Goal: Information Seeking & Learning: Learn about a topic

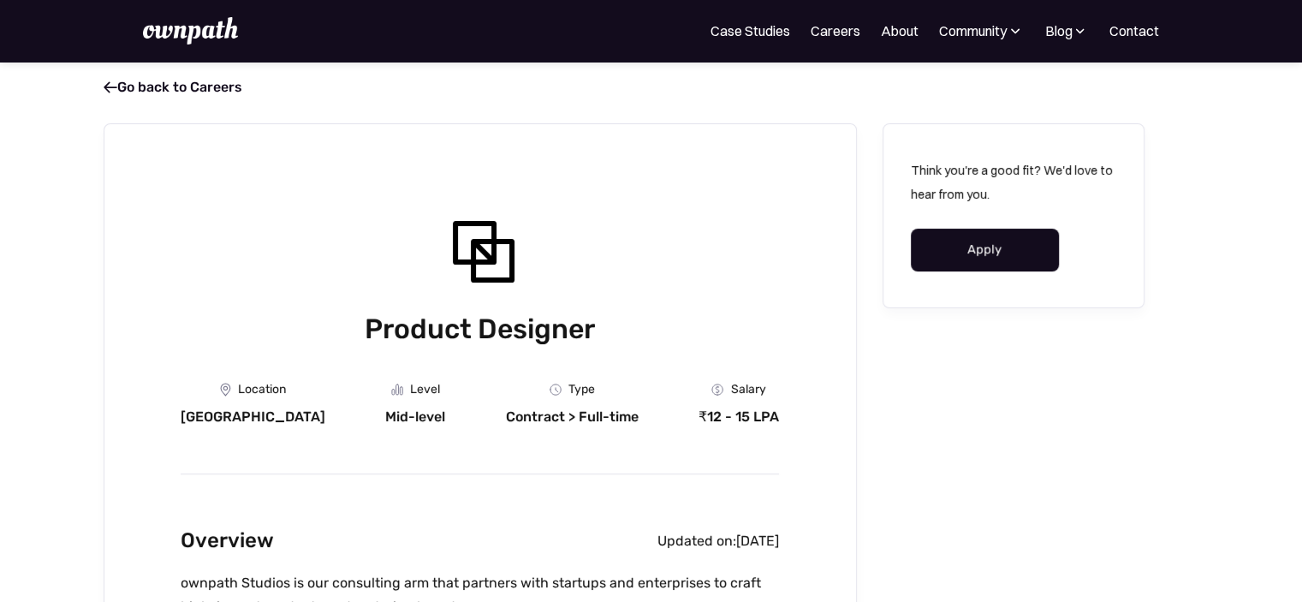
scroll to position [137, 0]
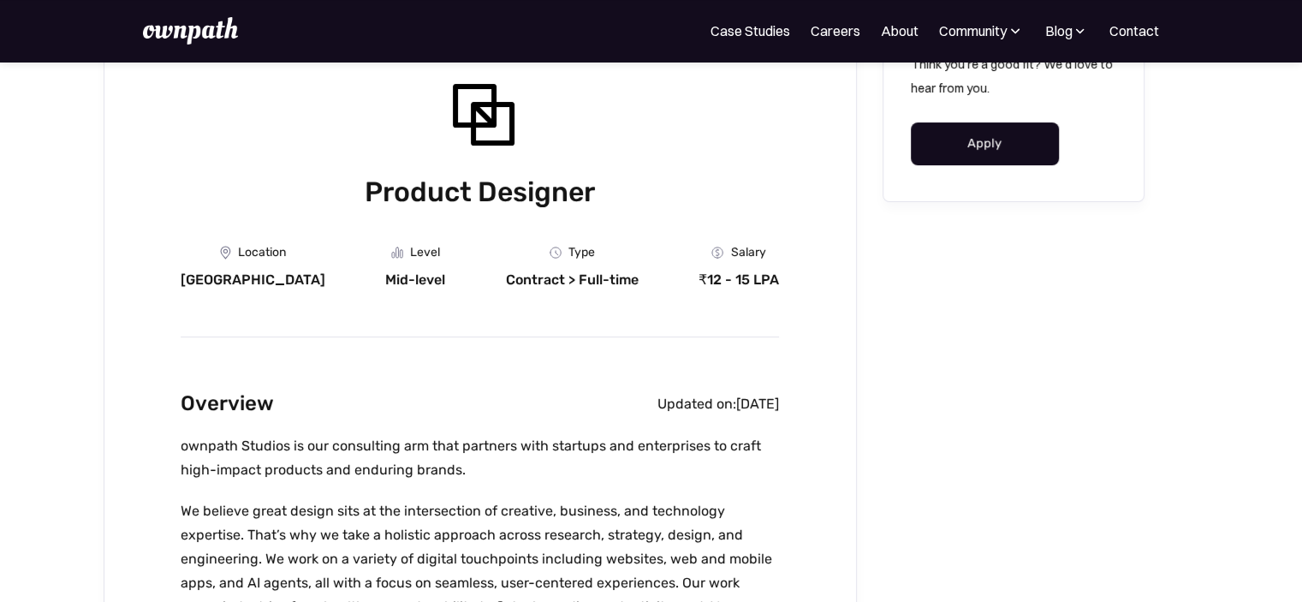
click at [745, 258] on div "Salary" at bounding box center [747, 253] width 35 height 14
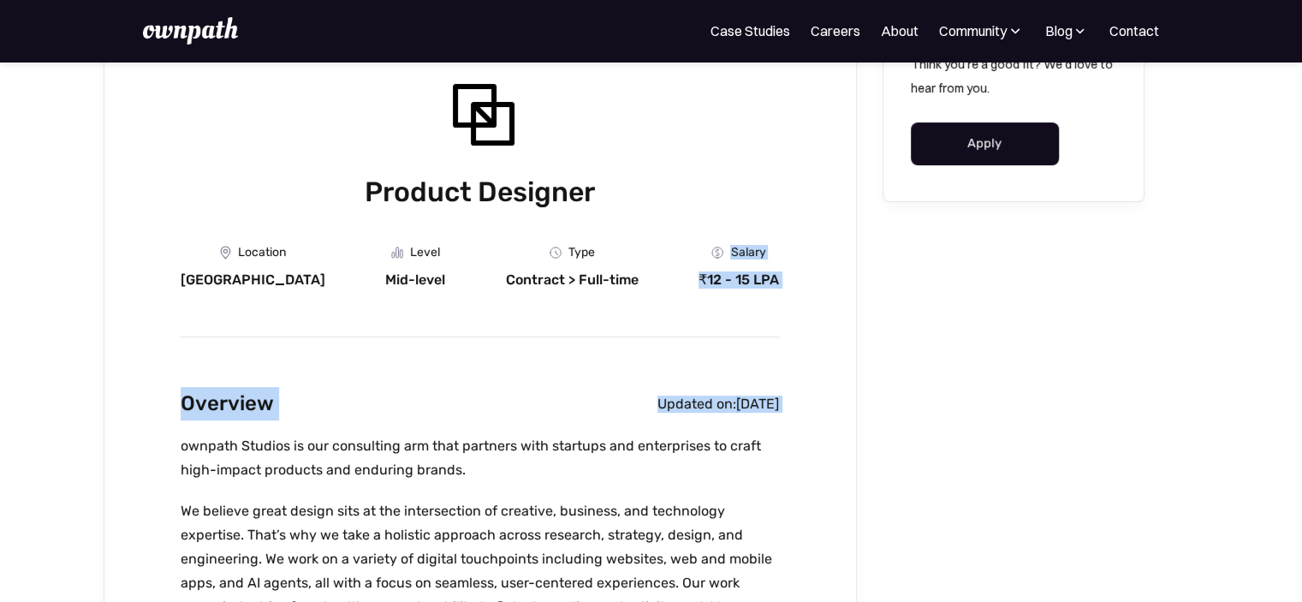
drag, startPoint x: 745, startPoint y: 258, endPoint x: 709, endPoint y: 408, distance: 154.9
click at [736, 408] on div "August 13, 2025" at bounding box center [757, 403] width 43 height 17
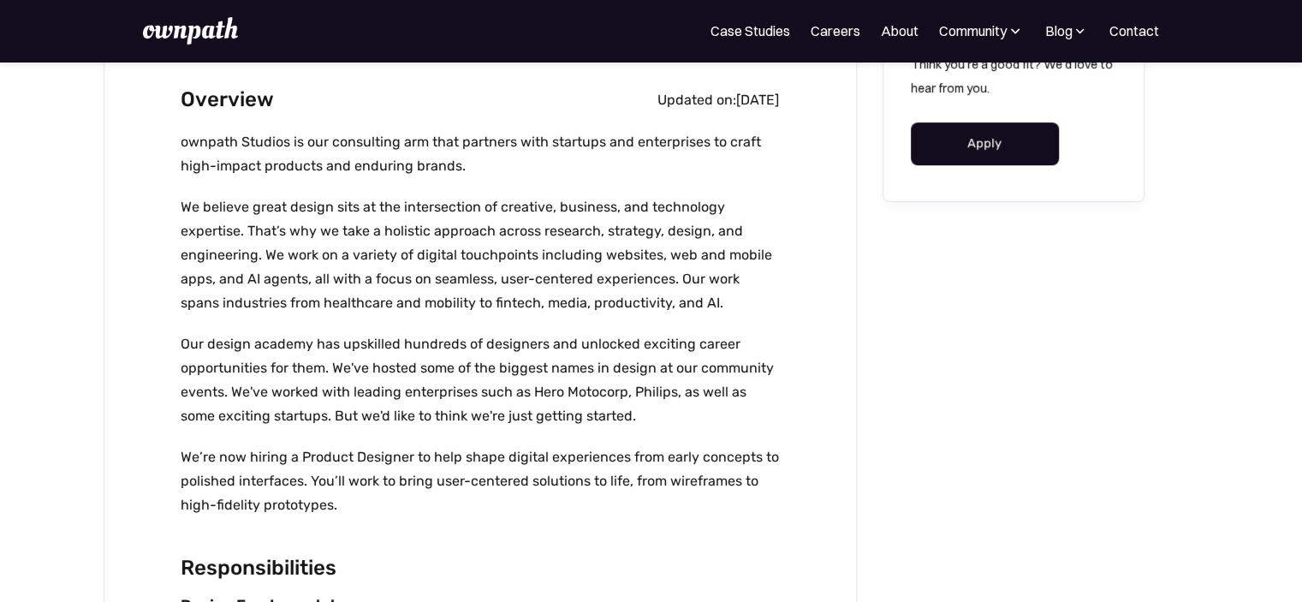
scroll to position [442, 0]
click at [709, 408] on p "Our design academy has upskilled hundreds of designers and unlocked exciting ca…" at bounding box center [480, 379] width 598 height 96
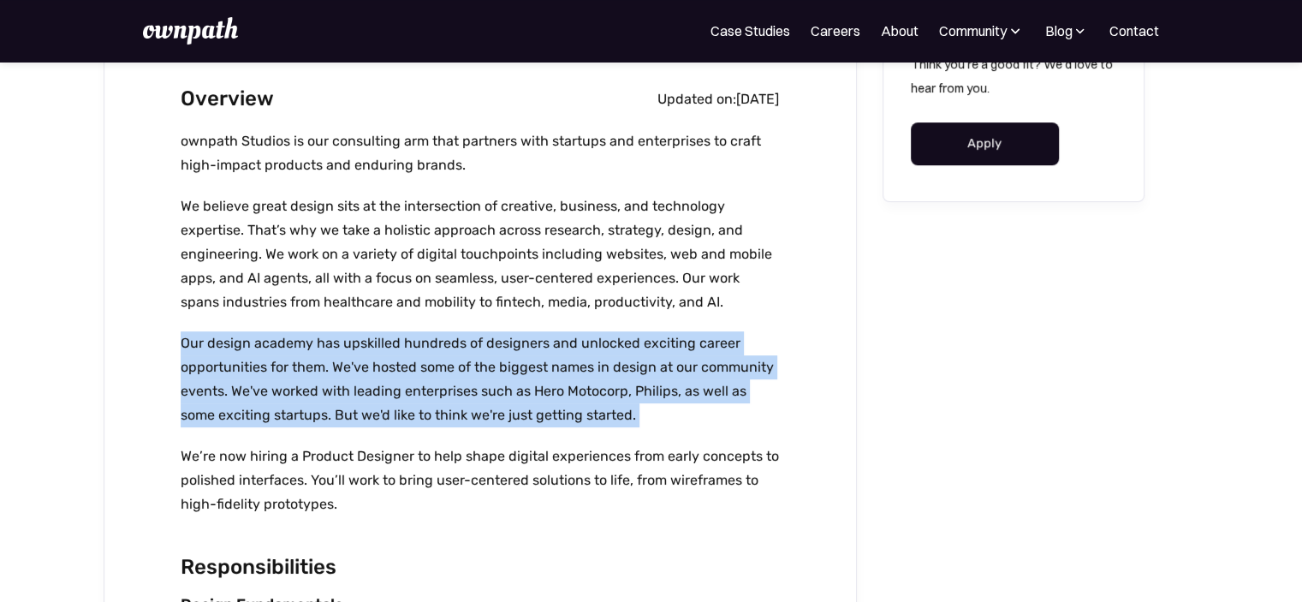
click at [709, 408] on p "Our design academy has upskilled hundreds of designers and unlocked exciting ca…" at bounding box center [480, 379] width 598 height 96
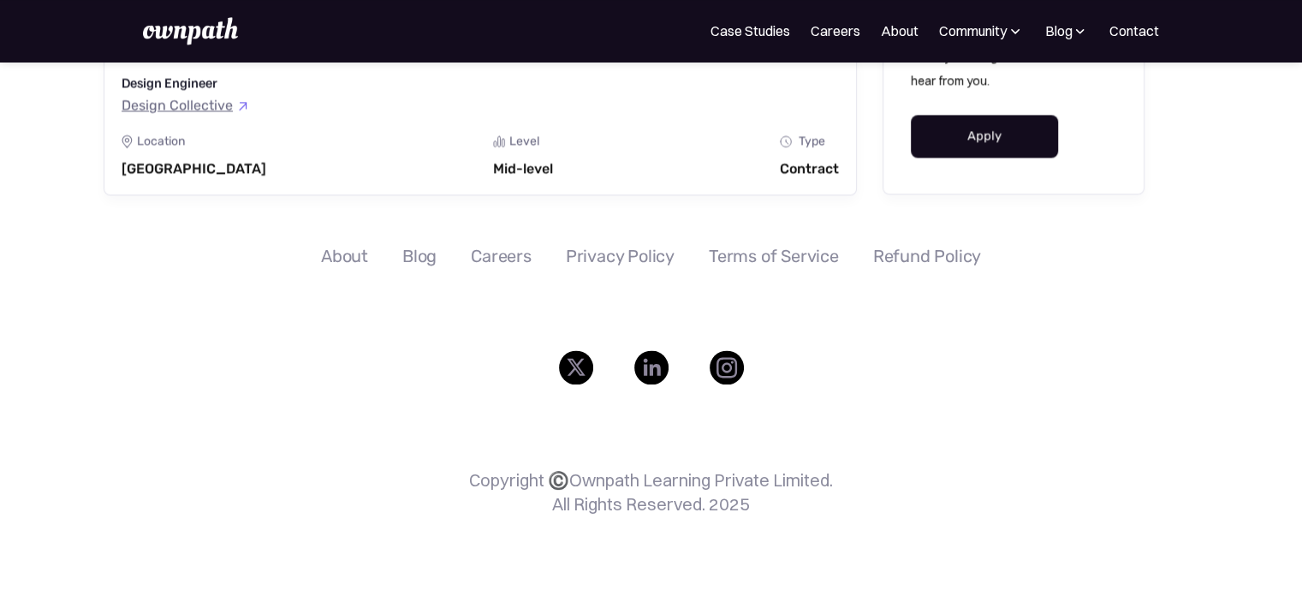
scroll to position [2576, 0]
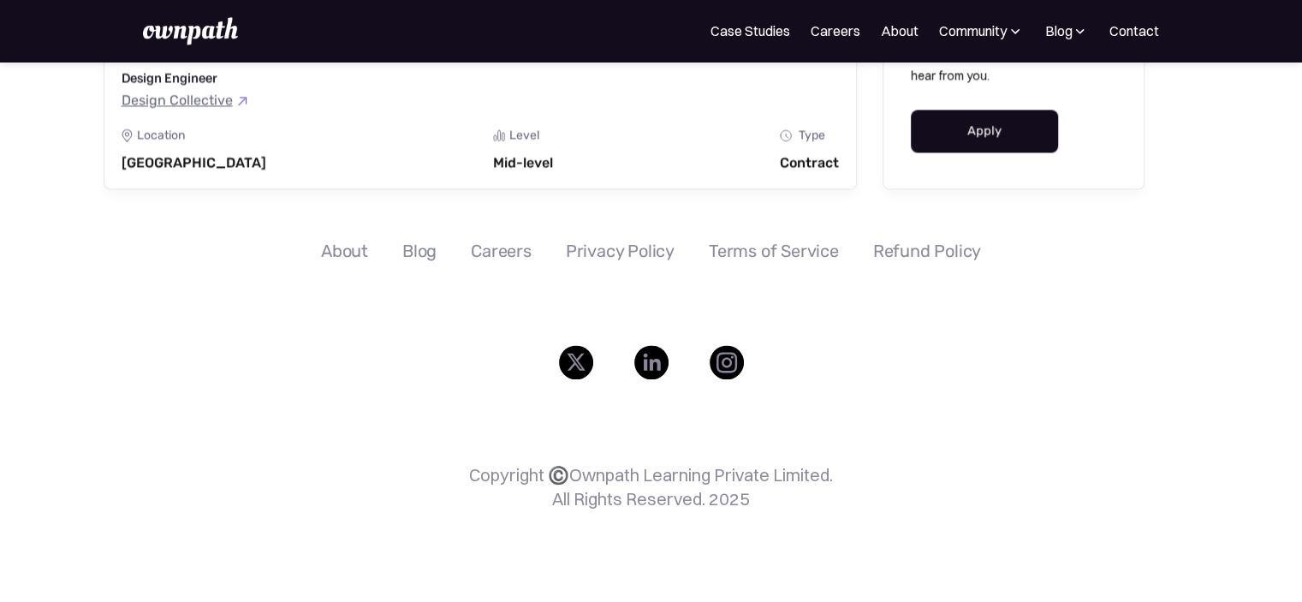
click at [647, 361] on img at bounding box center [651, 362] width 34 height 34
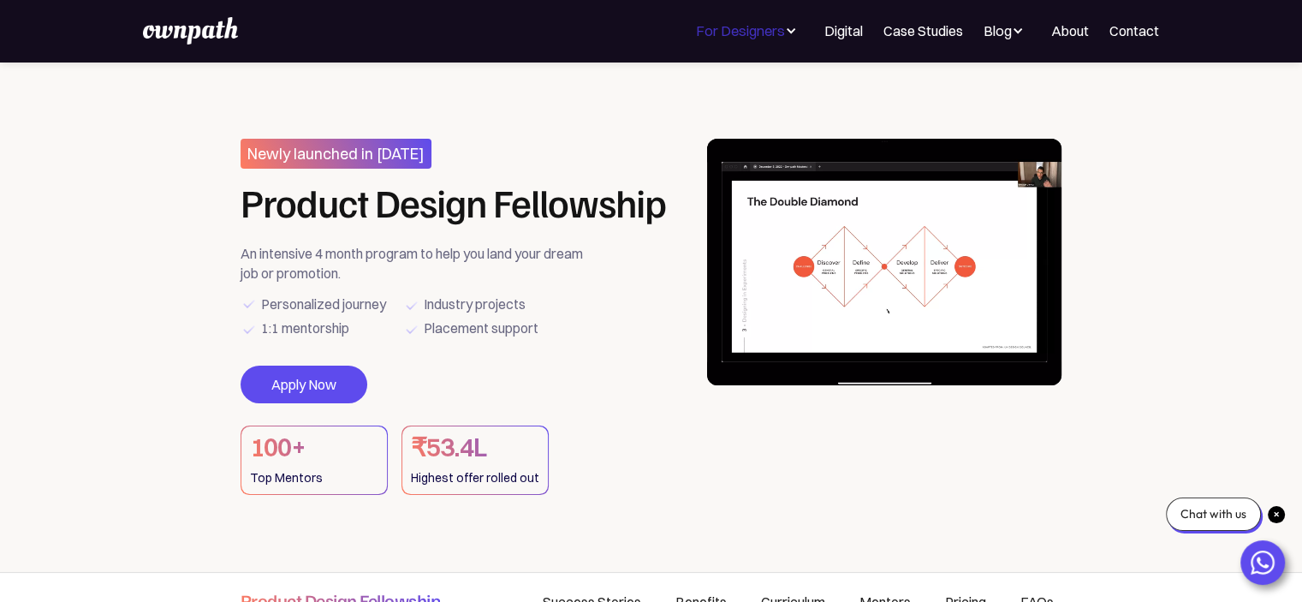
click at [742, 30] on div "For Designers" at bounding box center [740, 31] width 89 height 21
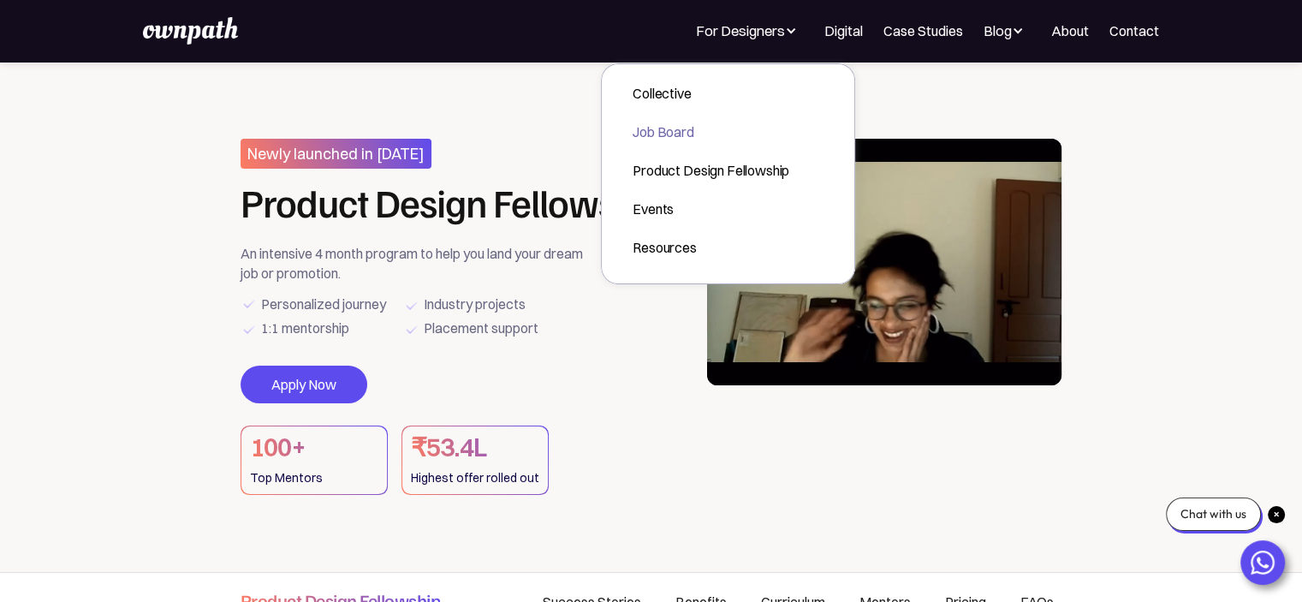
click at [668, 122] on div "Job Board" at bounding box center [711, 132] width 157 height 21
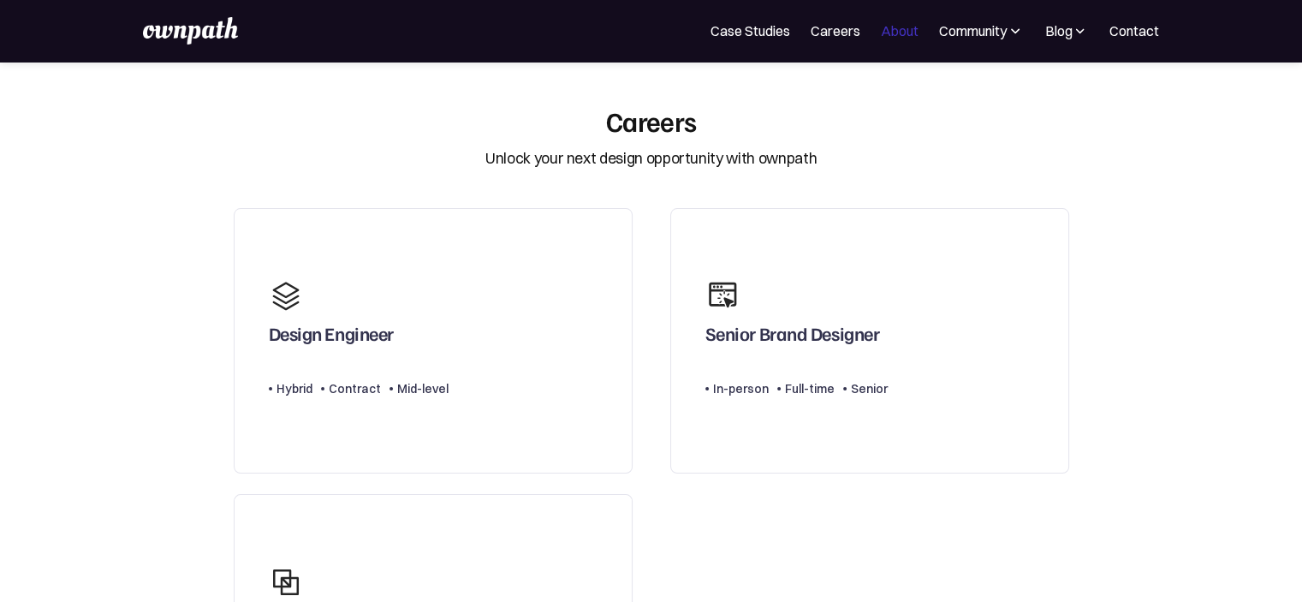
click at [906, 39] on link "About" at bounding box center [900, 31] width 38 height 21
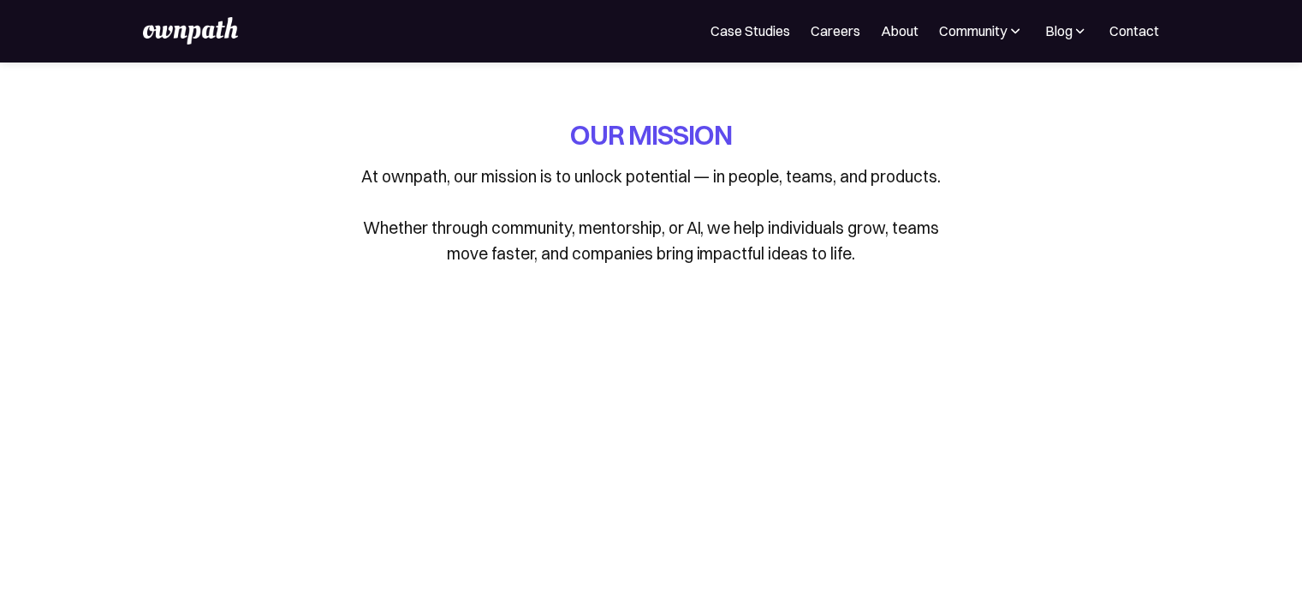
click at [742, 201] on p "At ownpath, our mission is to unlock potential — in people, teams, and products…" at bounding box center [651, 214] width 599 height 103
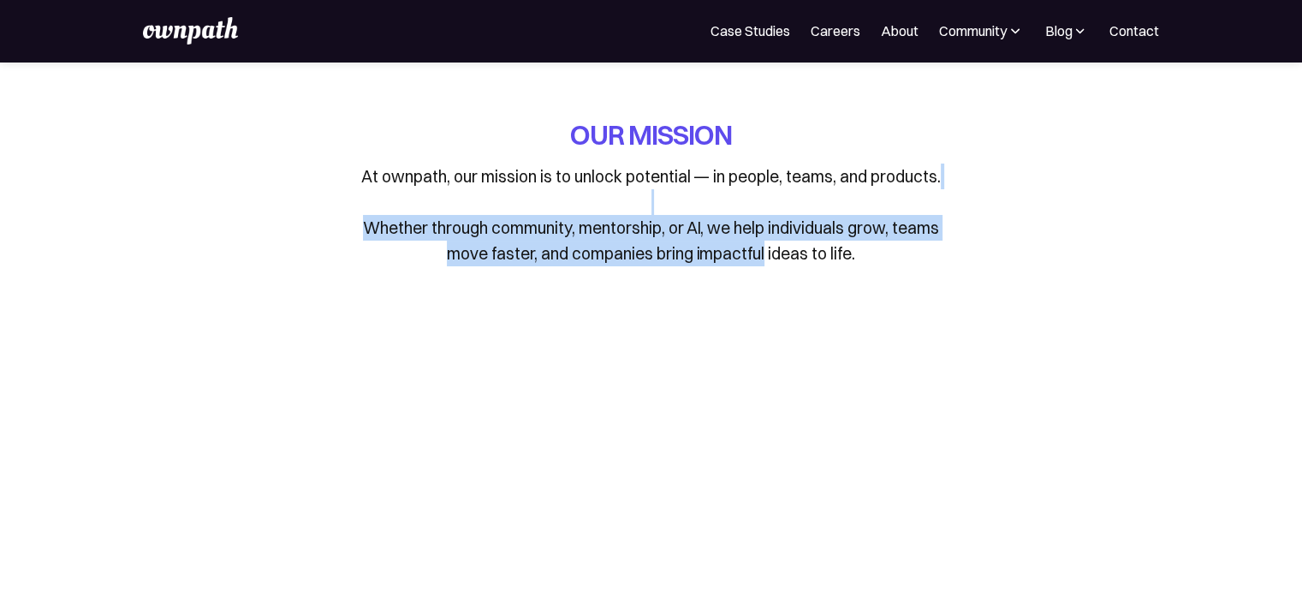
drag, startPoint x: 742, startPoint y: 201, endPoint x: 736, endPoint y: 259, distance: 58.5
click at [736, 259] on p "At ownpath, our mission is to unlock potential — in people, teams, and products…" at bounding box center [651, 214] width 599 height 103
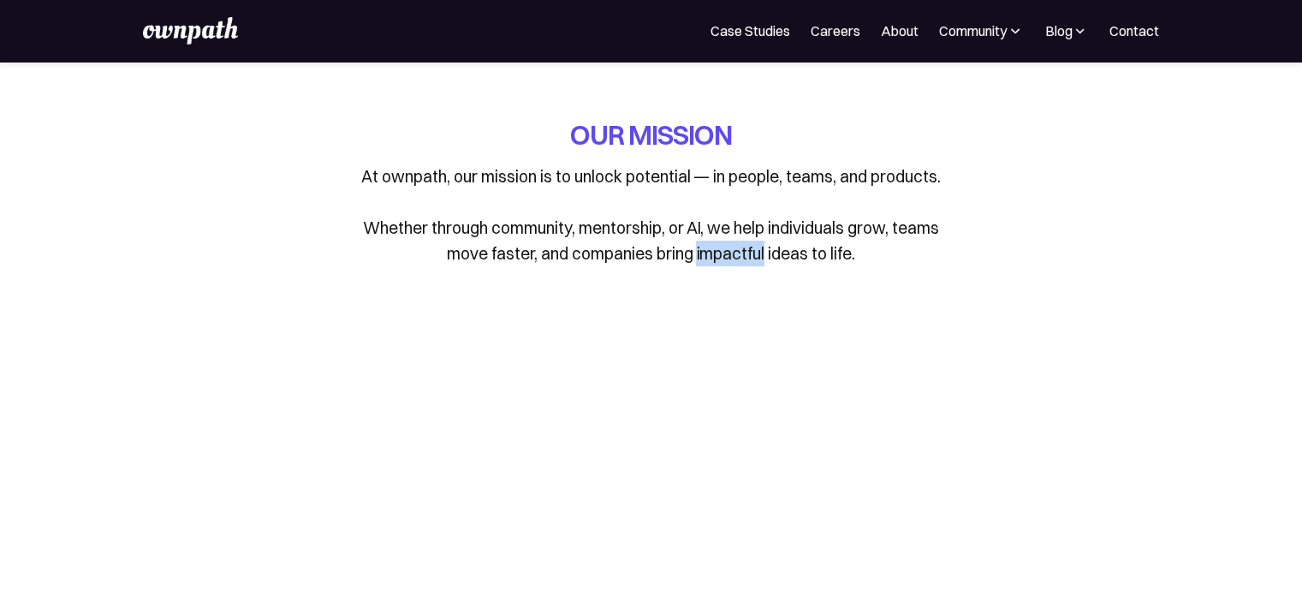
click at [736, 259] on p "At ownpath, our mission is to unlock potential — in people, teams, and products…" at bounding box center [651, 214] width 599 height 103
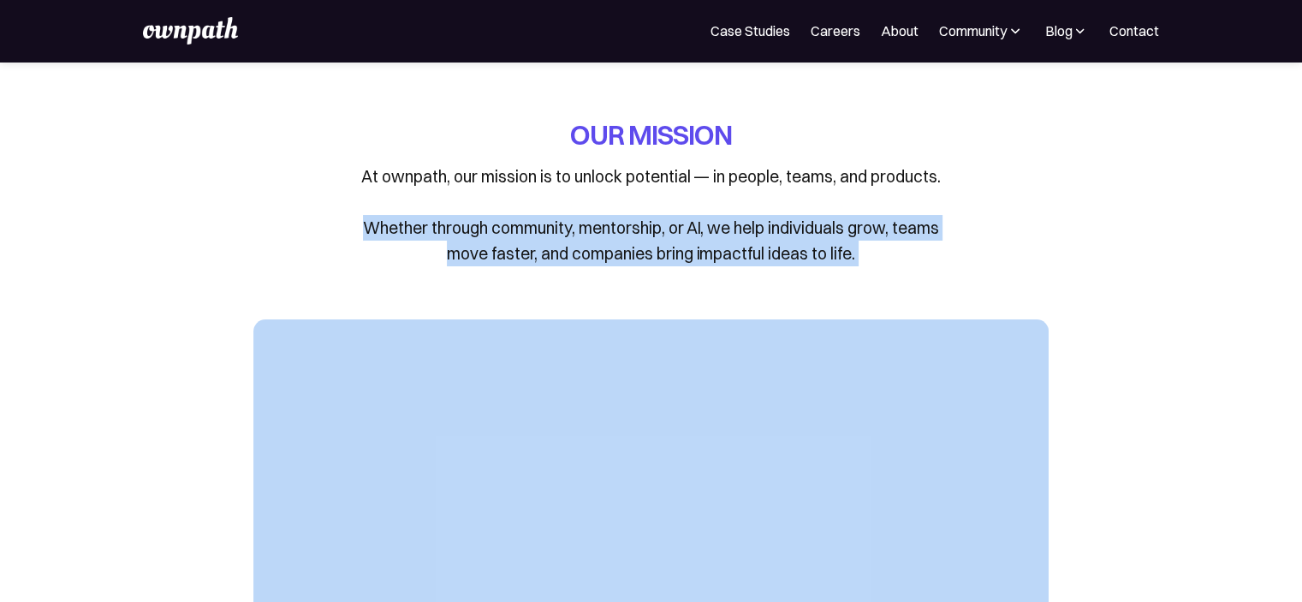
click at [736, 259] on p "At ownpath, our mission is to unlock potential — in people, teams, and products…" at bounding box center [651, 214] width 599 height 103
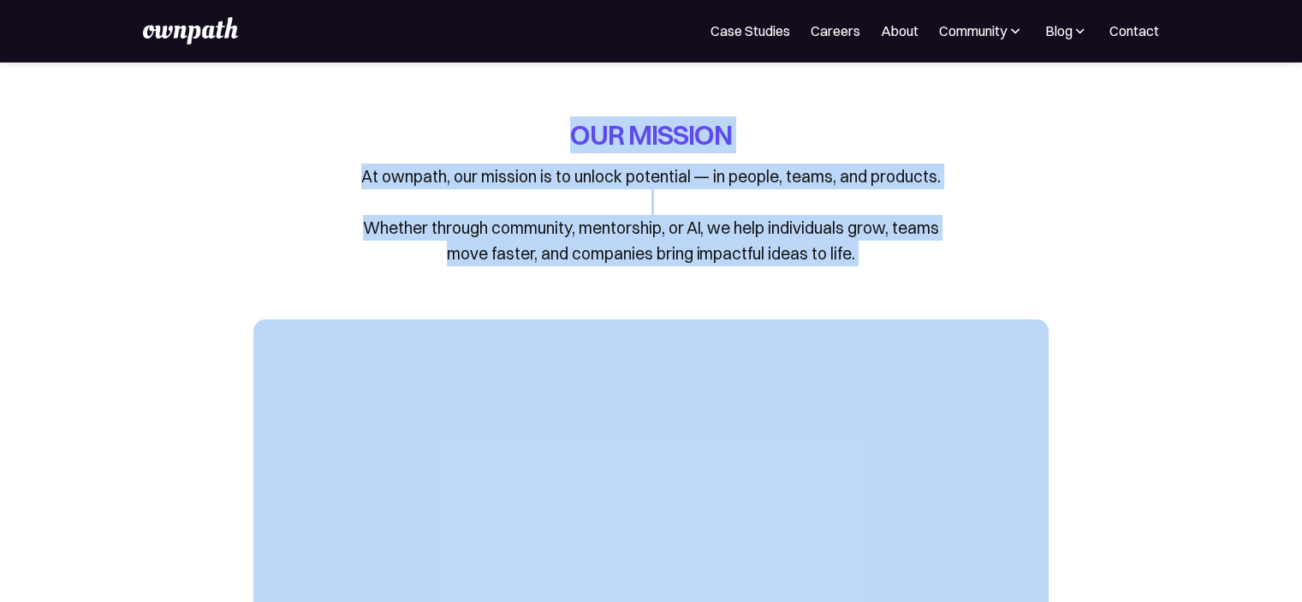
drag, startPoint x: 736, startPoint y: 259, endPoint x: 722, endPoint y: 140, distance: 119.9
click at [722, 140] on div "OUR MISSION At ownpath, our mission is to unlock potential — in people, teams, …" at bounding box center [651, 191] width 599 height 150
click at [722, 140] on h1 "OUR MISSION" at bounding box center [651, 134] width 162 height 37
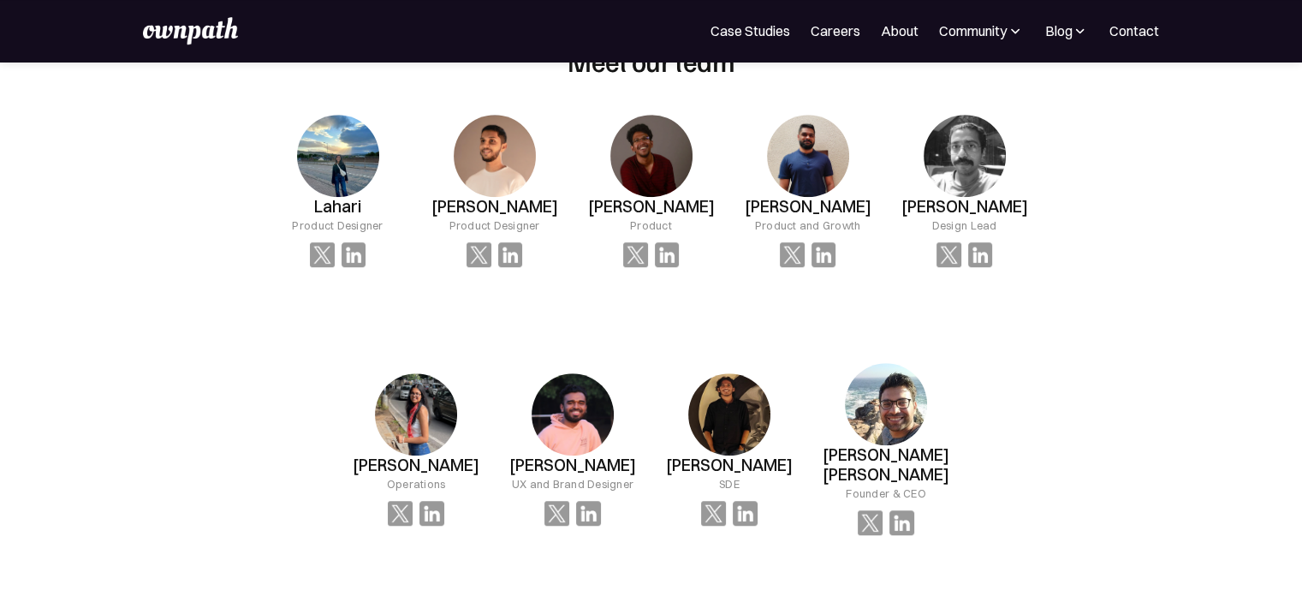
scroll to position [1202, 0]
click at [416, 294] on div "Shreyas Satish Founder & CEO" at bounding box center [337, 190] width 157 height 207
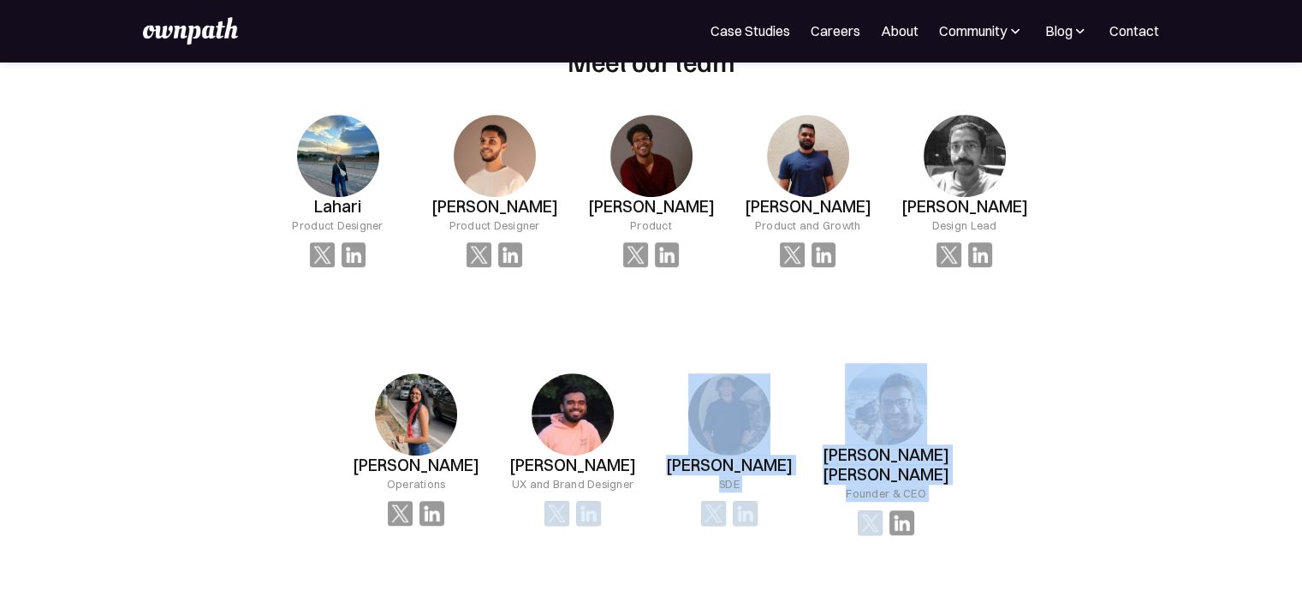
drag, startPoint x: 959, startPoint y: 508, endPoint x: 767, endPoint y: 398, distance: 221.3
click at [767, 398] on div "Lahari Product Designer Waqar Khan Product Designer Rishab Srikanth Product Pra…" at bounding box center [650, 324] width 783 height 475
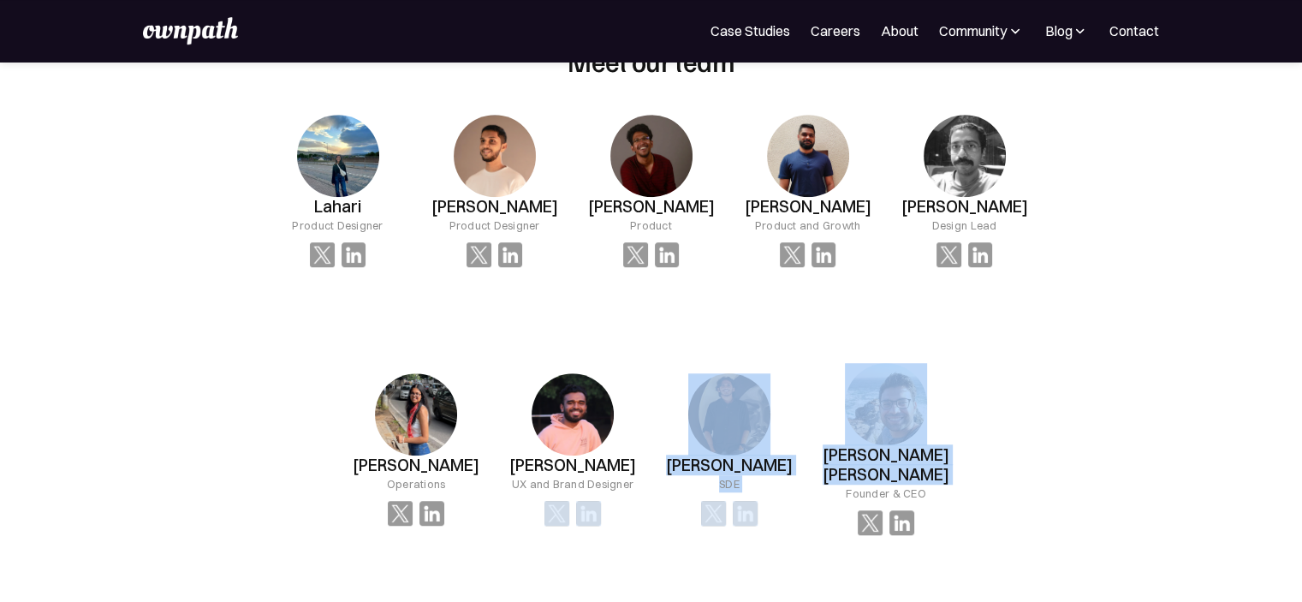
drag, startPoint x: 1059, startPoint y: 434, endPoint x: 742, endPoint y: 379, distance: 321.4
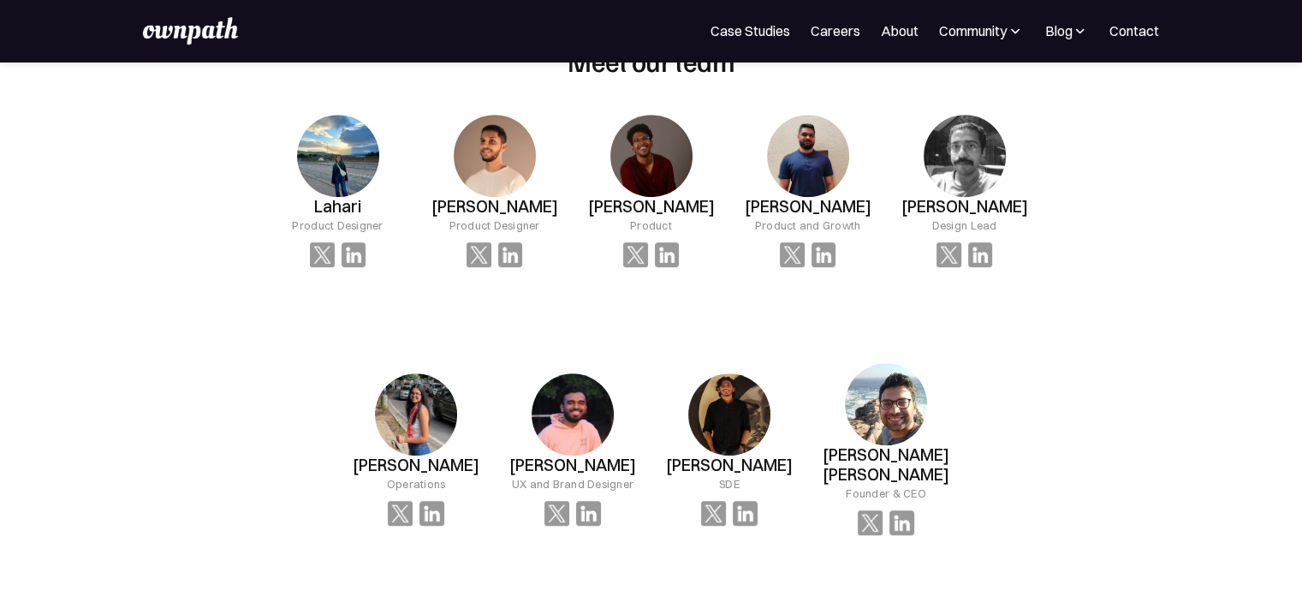
click at [416, 293] on div "Prateek José Product and Growth" at bounding box center [337, 190] width 157 height 207
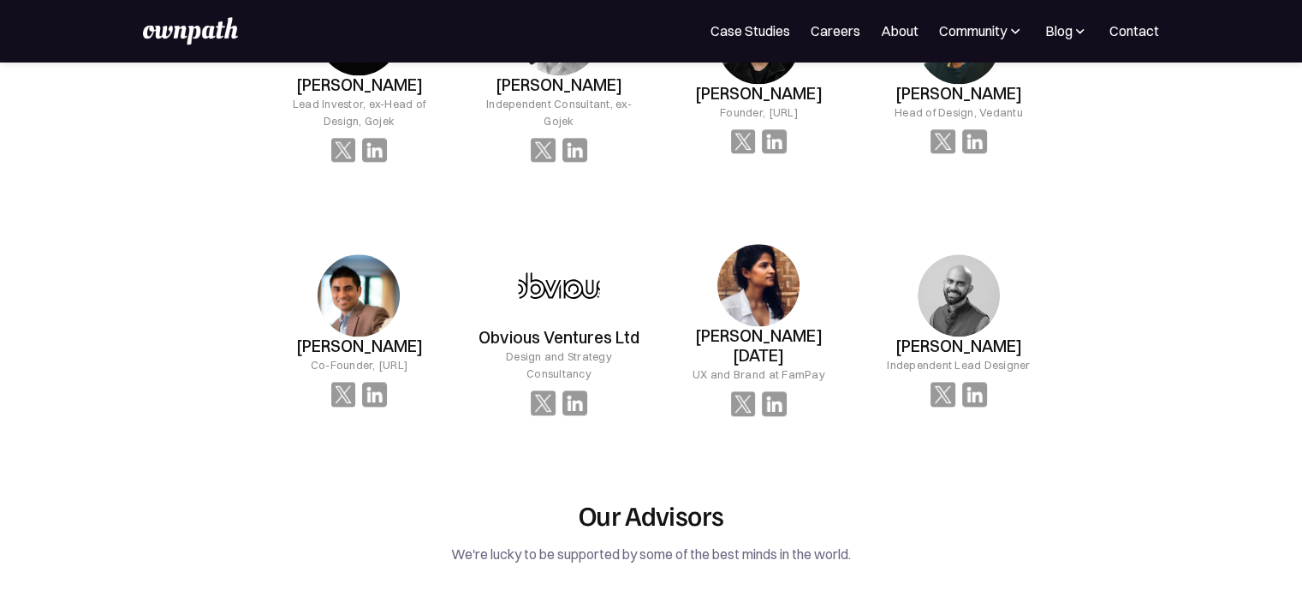
scroll to position [1985, 0]
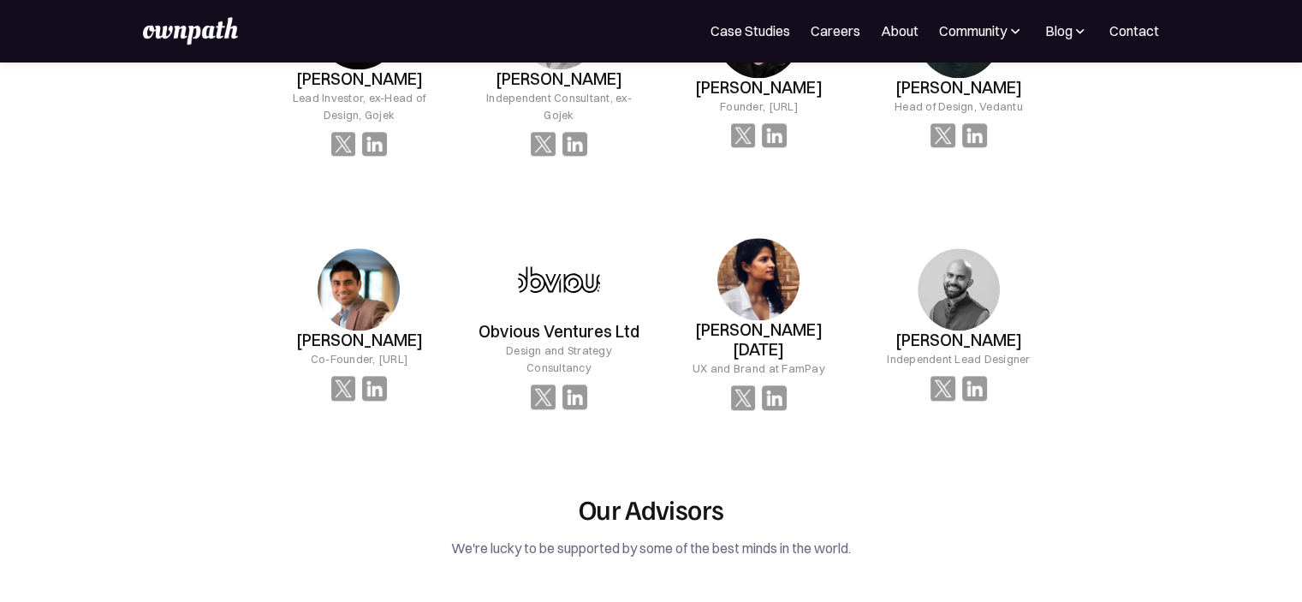
click at [606, 492] on h2 "Our Advisors" at bounding box center [651, 508] width 784 height 33
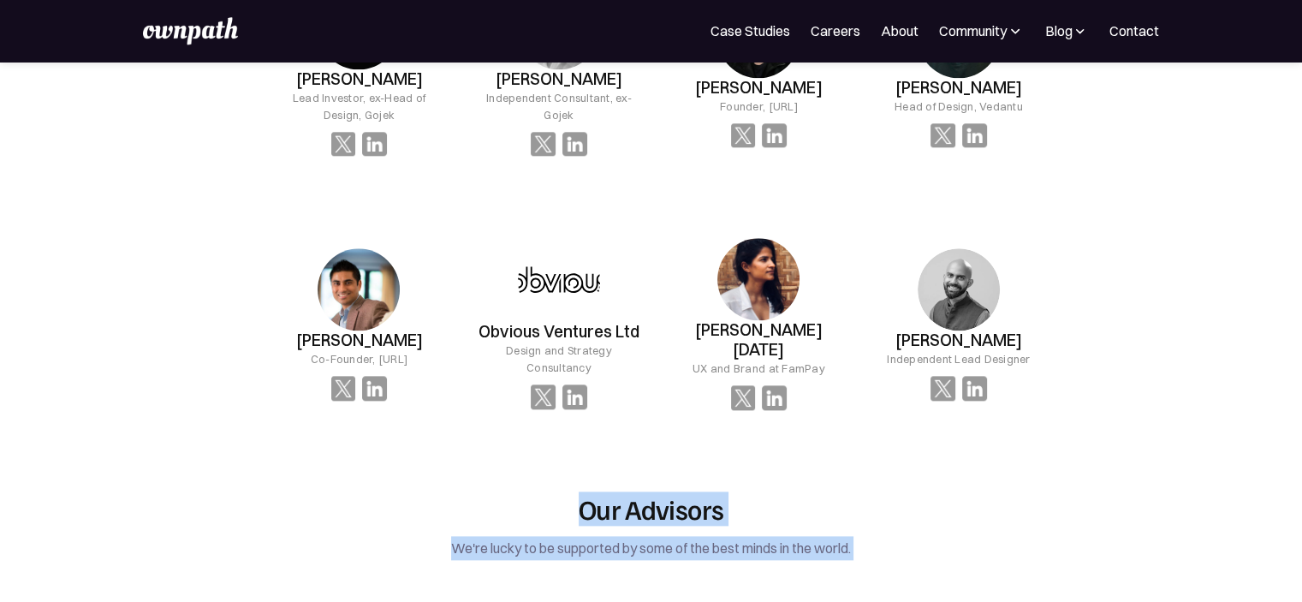
drag, startPoint x: 606, startPoint y: 477, endPoint x: 592, endPoint y: 572, distance: 96.0
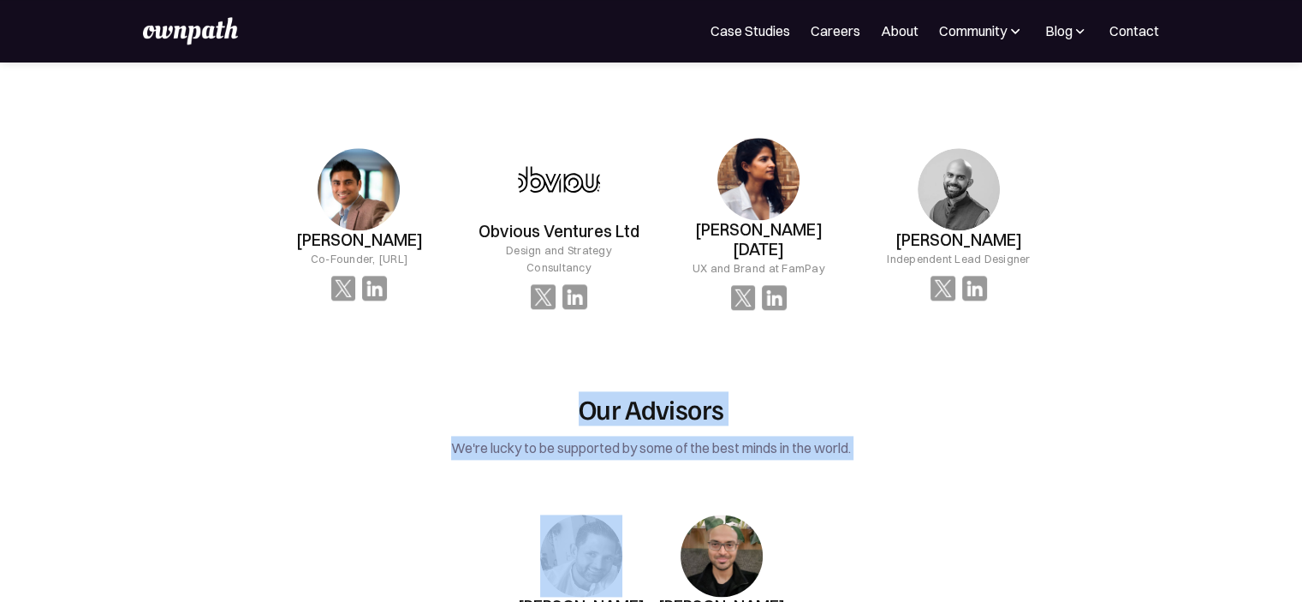
scroll to position [2088, 0]
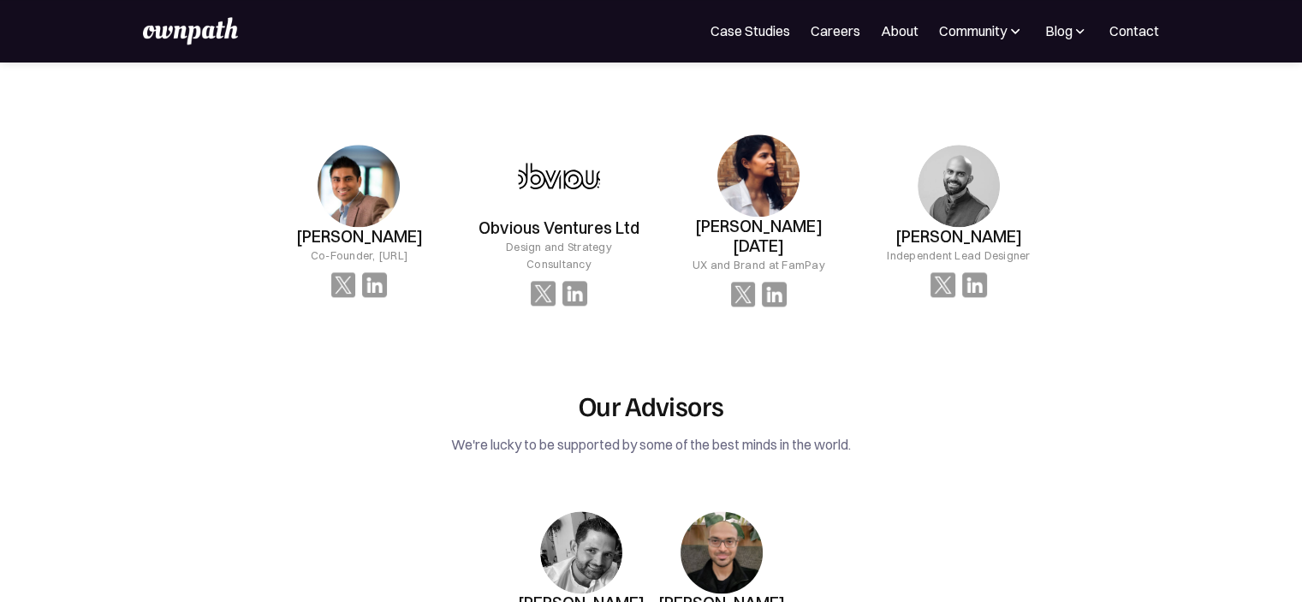
click at [707, 340] on div "Our Investors Abhinit Tiwari Lead Investor, ex-Head of Design, Gojek Ranjan Sak…" at bounding box center [651, 59] width 784 height 658
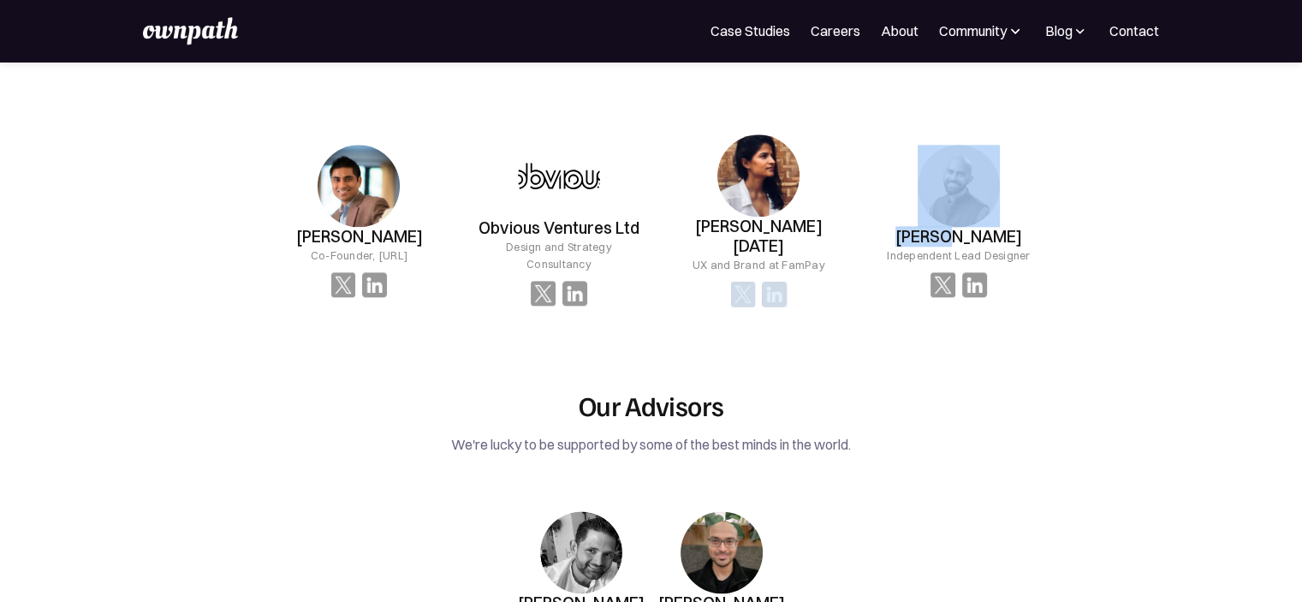
click at [707, 340] on div "Our Investors Abhinit Tiwari Lead Investor, ex-Head of Design, Gojek Ranjan Sak…" at bounding box center [651, 59] width 784 height 658
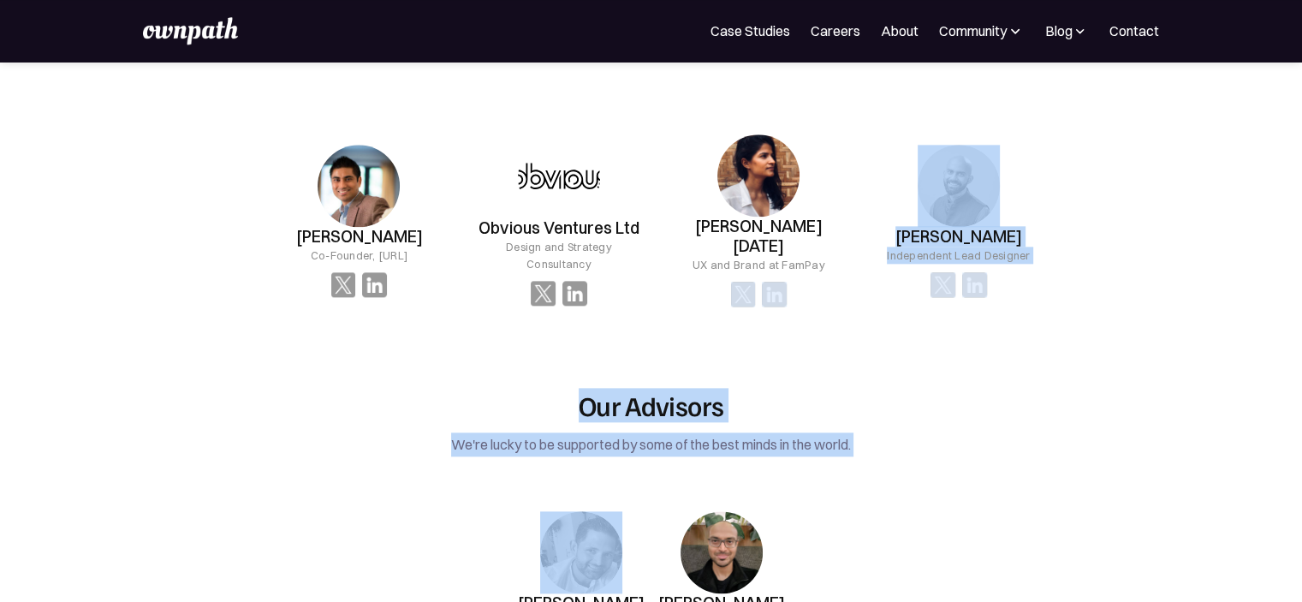
drag, startPoint x: 707, startPoint y: 340, endPoint x: 750, endPoint y: 425, distance: 95.7
click at [750, 425] on div "Our Investors Abhinit Tiwari Lead Investor, ex-Head of Design, Gojek Ranjan Sak…" at bounding box center [651, 210] width 784 height 1069
click at [750, 425] on div "Our Advisors We're lucky to be supported by some of the best minds in the world…" at bounding box center [651, 539] width 784 height 301
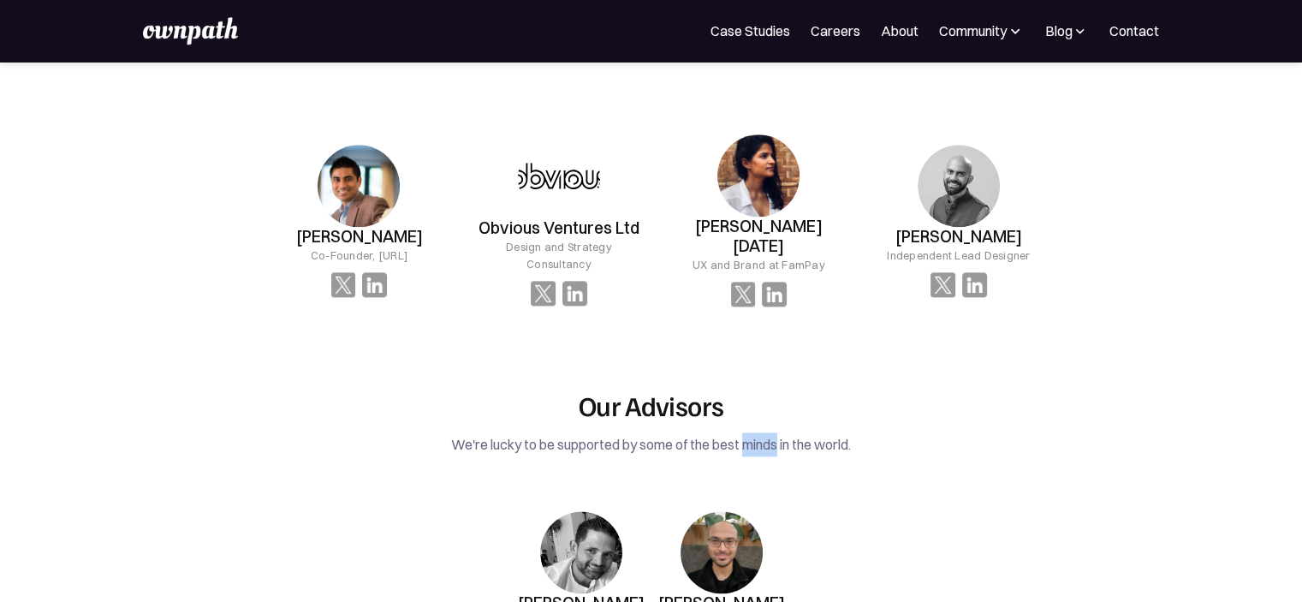
click at [750, 425] on div "Our Advisors We're lucky to be supported by some of the best minds in the world…" at bounding box center [651, 539] width 784 height 301
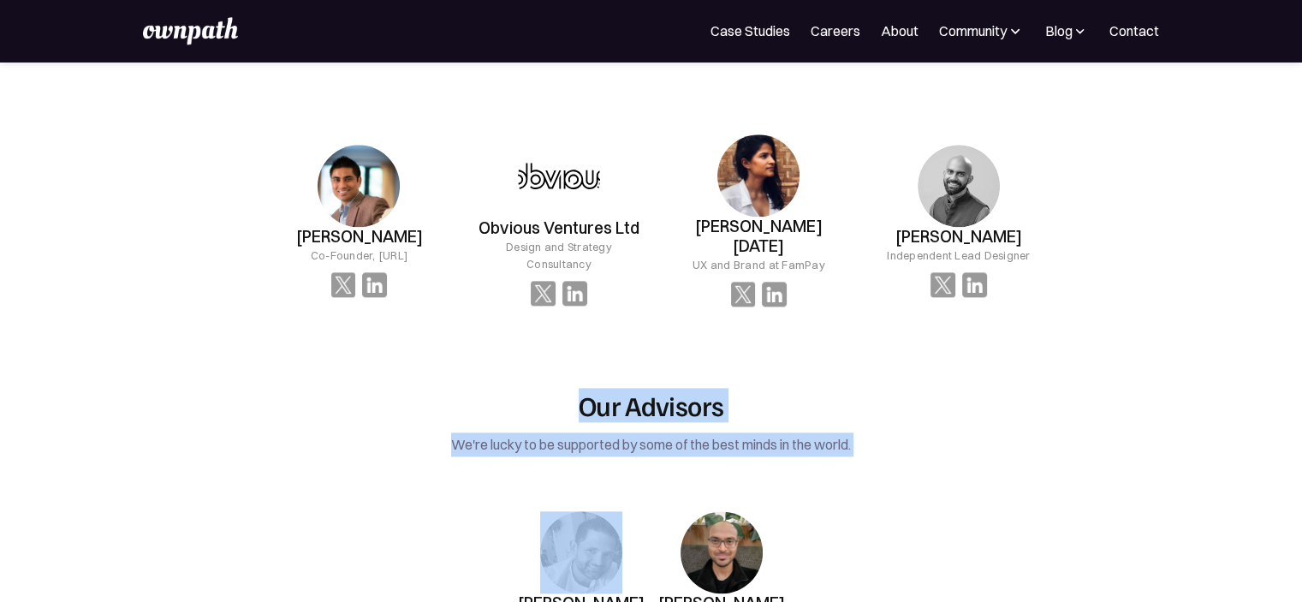
drag, startPoint x: 750, startPoint y: 425, endPoint x: 645, endPoint y: 353, distance: 128.0
click at [645, 389] on div "Our Advisors We're lucky to be supported by some of the best minds in the world…" at bounding box center [651, 539] width 784 height 301
click at [645, 389] on h2 "Our Advisors" at bounding box center [651, 405] width 784 height 33
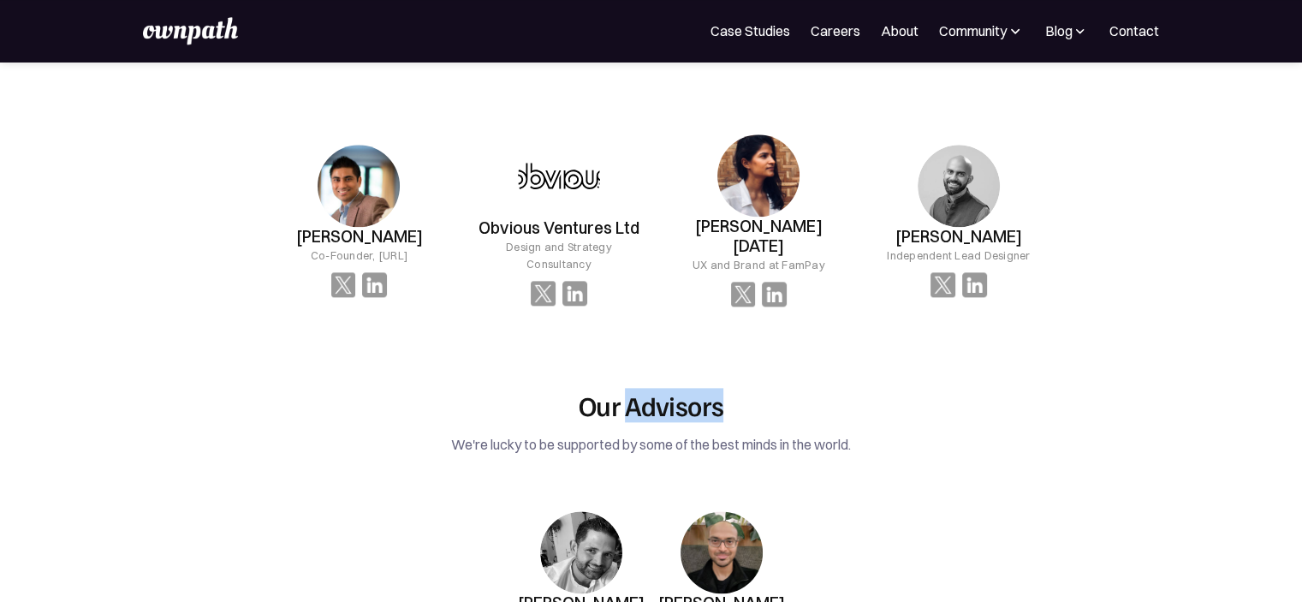
click at [645, 389] on h2 "Our Advisors" at bounding box center [651, 405] width 784 height 33
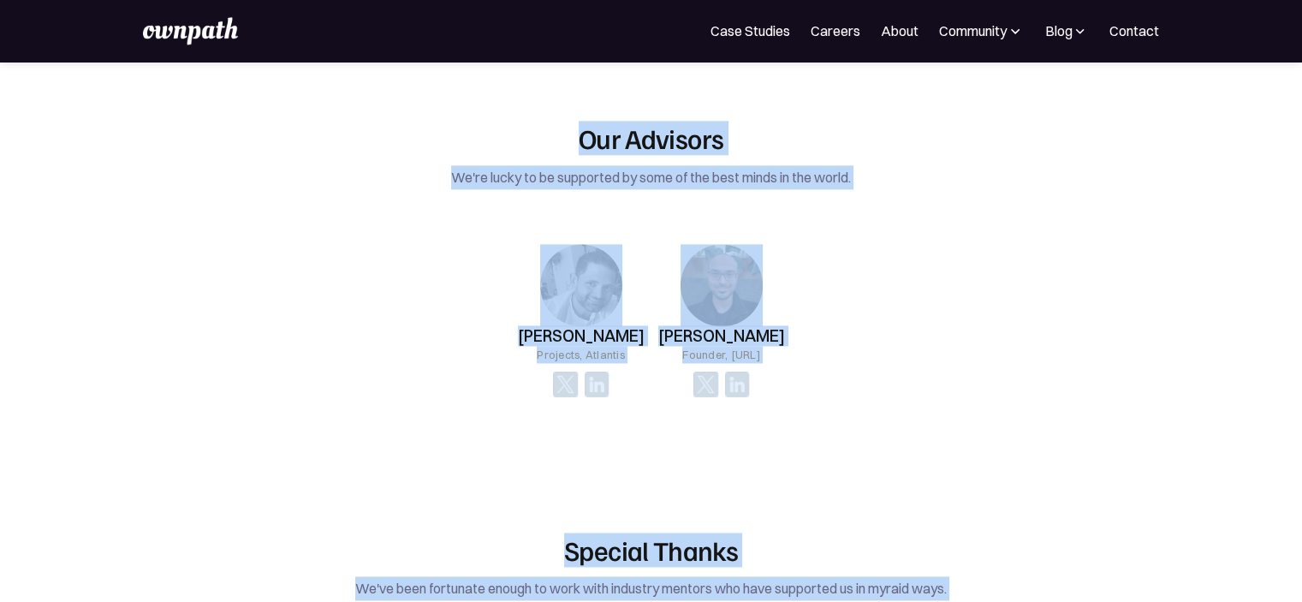
drag, startPoint x: 645, startPoint y: 353, endPoint x: 791, endPoint y: 605, distance: 291.9
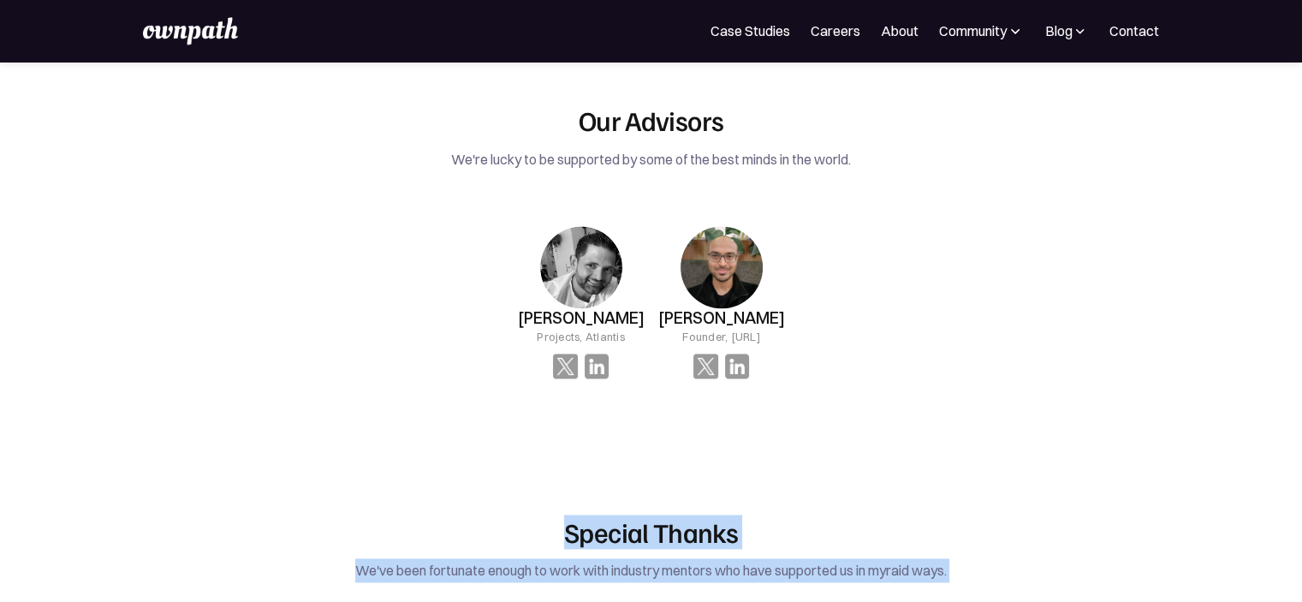
drag, startPoint x: 845, startPoint y: 437, endPoint x: 760, endPoint y: 531, distance: 126.7
click at [760, 558] on div "We've been fortunate enough to work with industry mentors who have supported us…" at bounding box center [650, 570] width 805 height 24
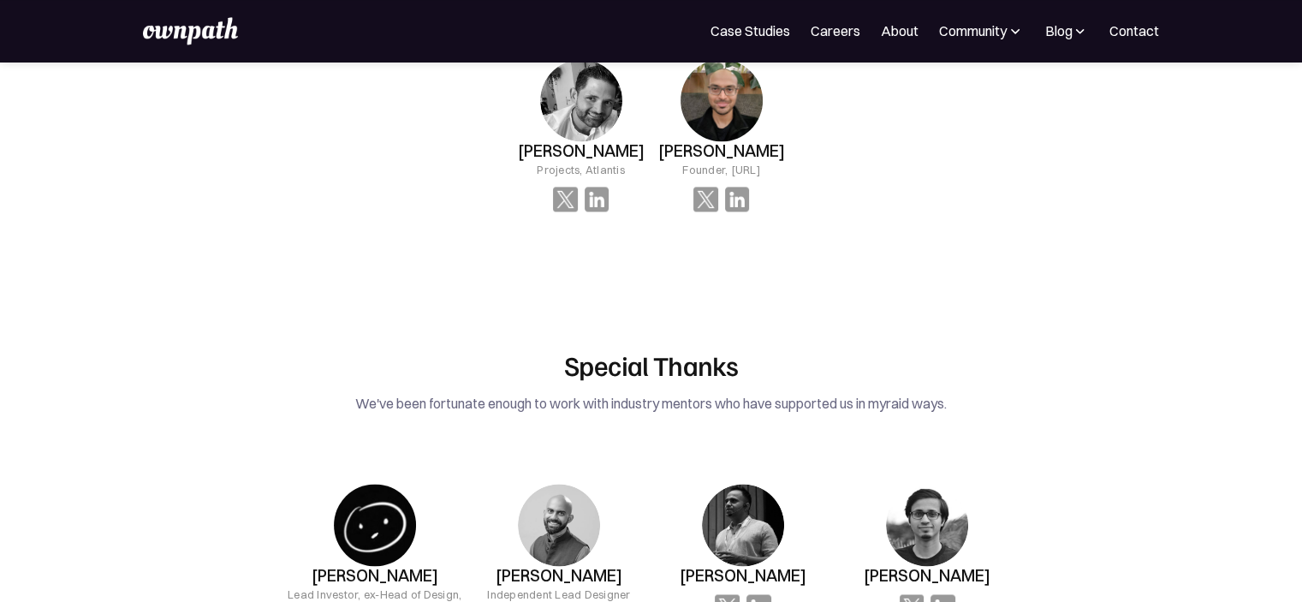
scroll to position [2541, 0]
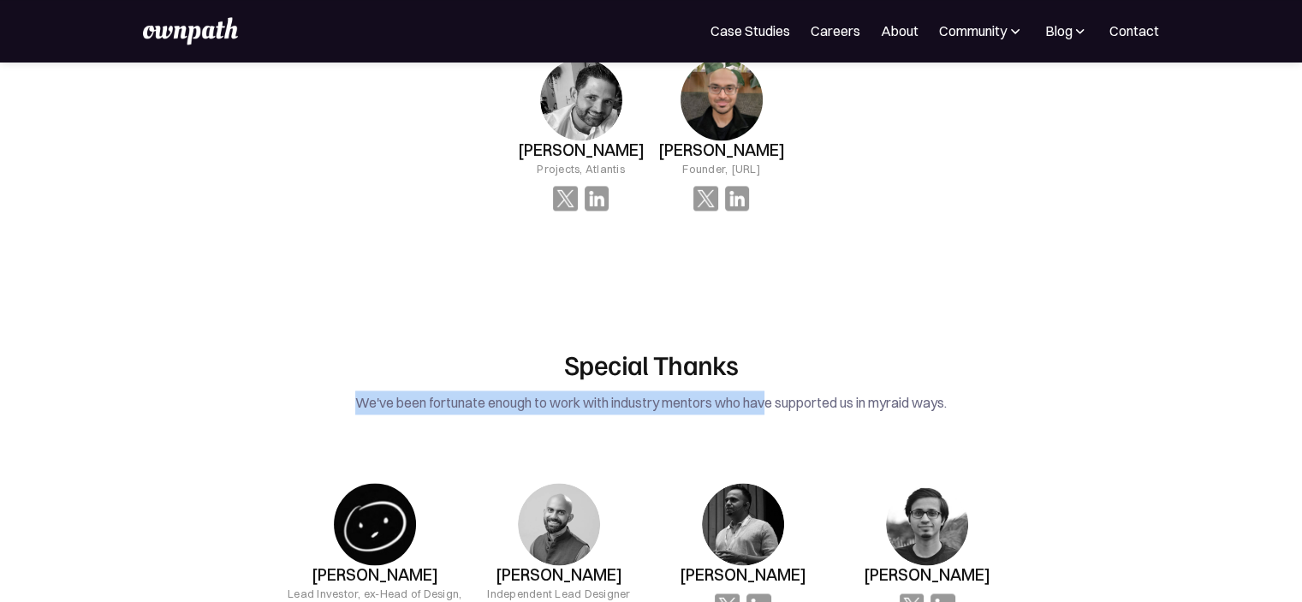
drag, startPoint x: 767, startPoint y: 355, endPoint x: 747, endPoint y: 304, distance: 55.0
click at [747, 304] on div "Special Thanks We've been fortunate enough to work with industry mentors who ha…" at bounding box center [652, 514] width 822 height 442
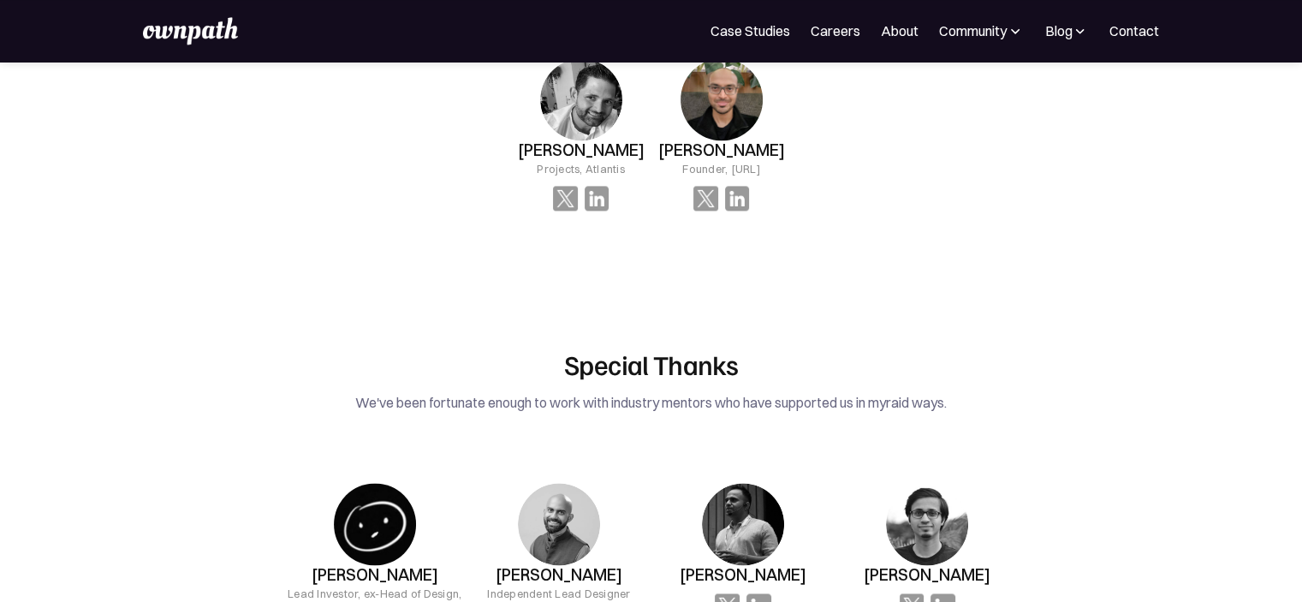
click at [722, 348] on h2 "Special Thanks" at bounding box center [650, 364] width 805 height 33
drag, startPoint x: 722, startPoint y: 309, endPoint x: 729, endPoint y: 315, distance: 9.1
click at [729, 348] on h2 "Special Thanks" at bounding box center [650, 364] width 805 height 33
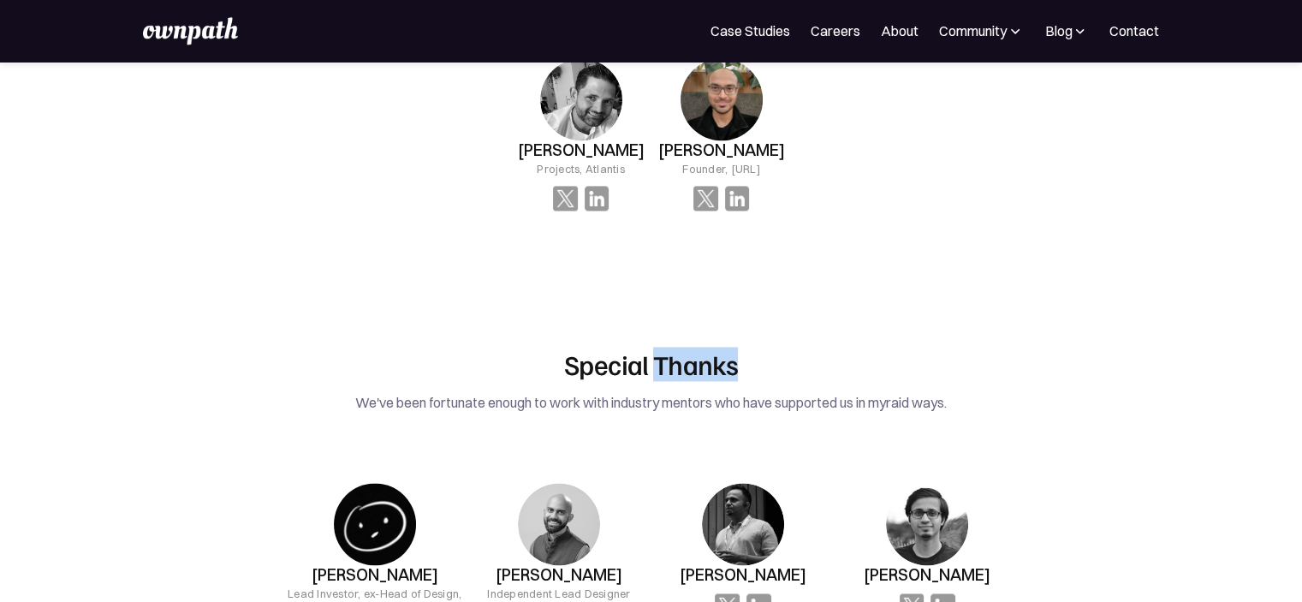
click at [729, 348] on h2 "Special Thanks" at bounding box center [650, 364] width 805 height 33
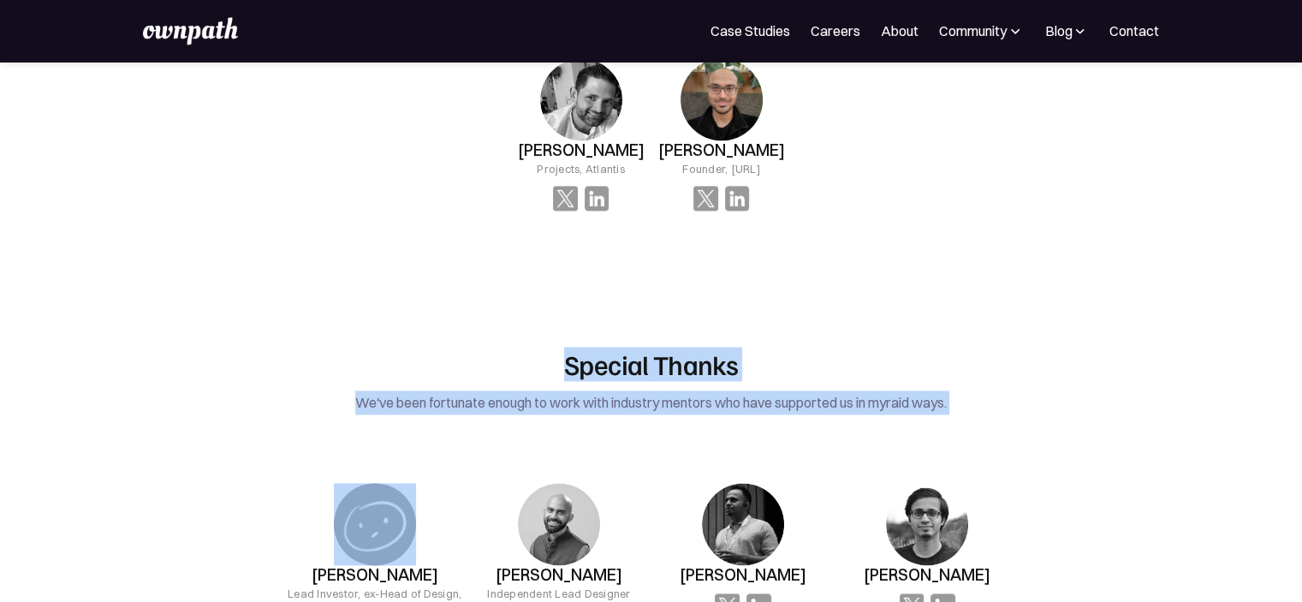
drag, startPoint x: 729, startPoint y: 315, endPoint x: 750, endPoint y: 357, distance: 46.7
click at [750, 357] on div "Special Thanks We've been fortunate enough to work with industry mentors who ha…" at bounding box center [650, 381] width 805 height 67
click at [750, 390] on div "We've been fortunate enough to work with industry mentors who have supported us…" at bounding box center [650, 402] width 805 height 24
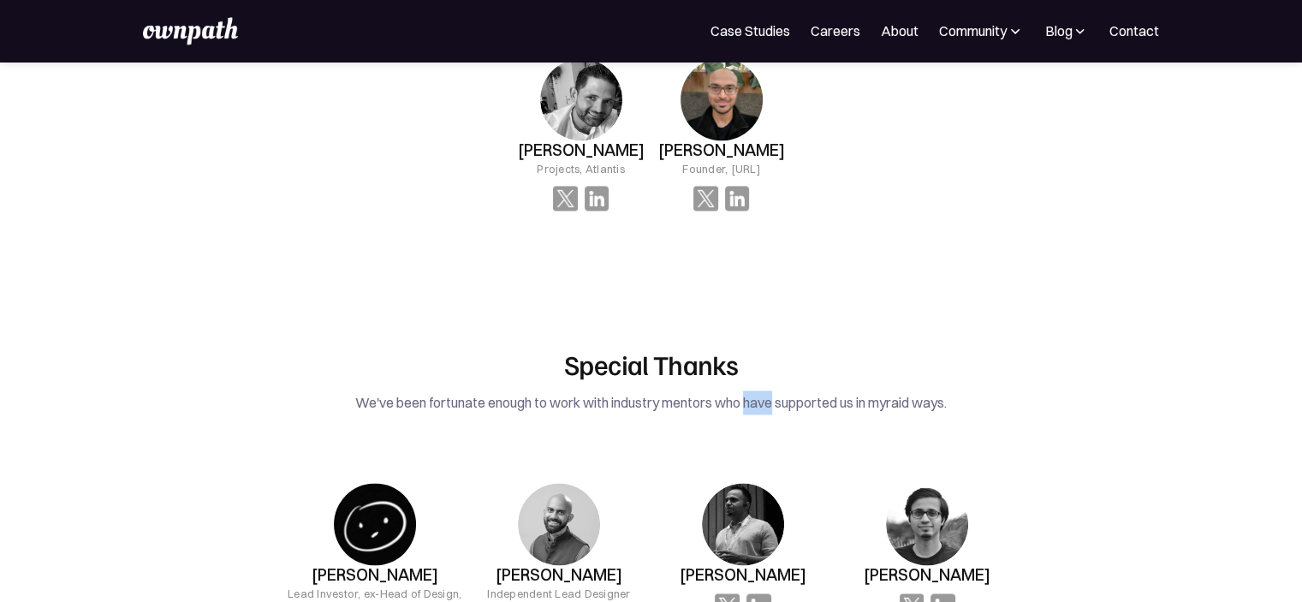
click at [750, 390] on div "We've been fortunate enough to work with industry mentors who have supported us…" at bounding box center [650, 402] width 805 height 24
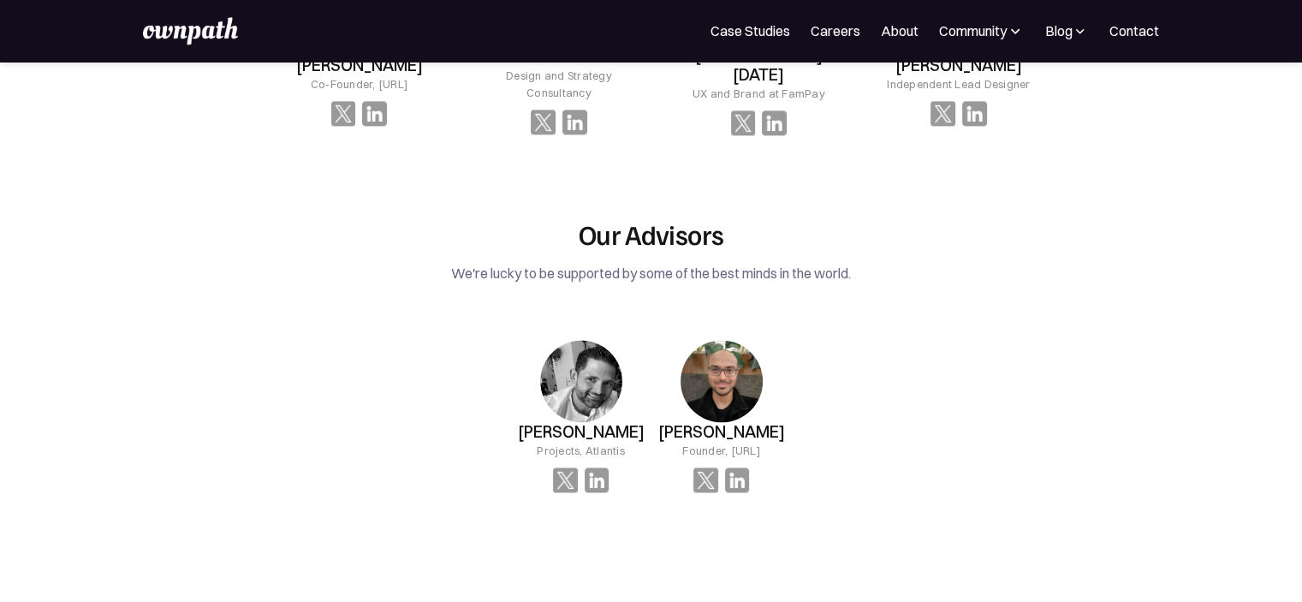
scroll to position [2260, 0]
click at [888, 373] on div "Steve Sule Projects, Atlantis Sidu Ponnappa Founder, realfast.ai" at bounding box center [651, 415] width 784 height 207
drag, startPoint x: 839, startPoint y: 216, endPoint x: 820, endPoint y: 238, distance: 29.2
click at [820, 238] on div "Our Advisors We're lucky to be supported by some of the best minds in the world." at bounding box center [651, 250] width 784 height 67
click at [820, 261] on div "We're lucky to be supported by some of the best minds in the world." at bounding box center [651, 273] width 784 height 24
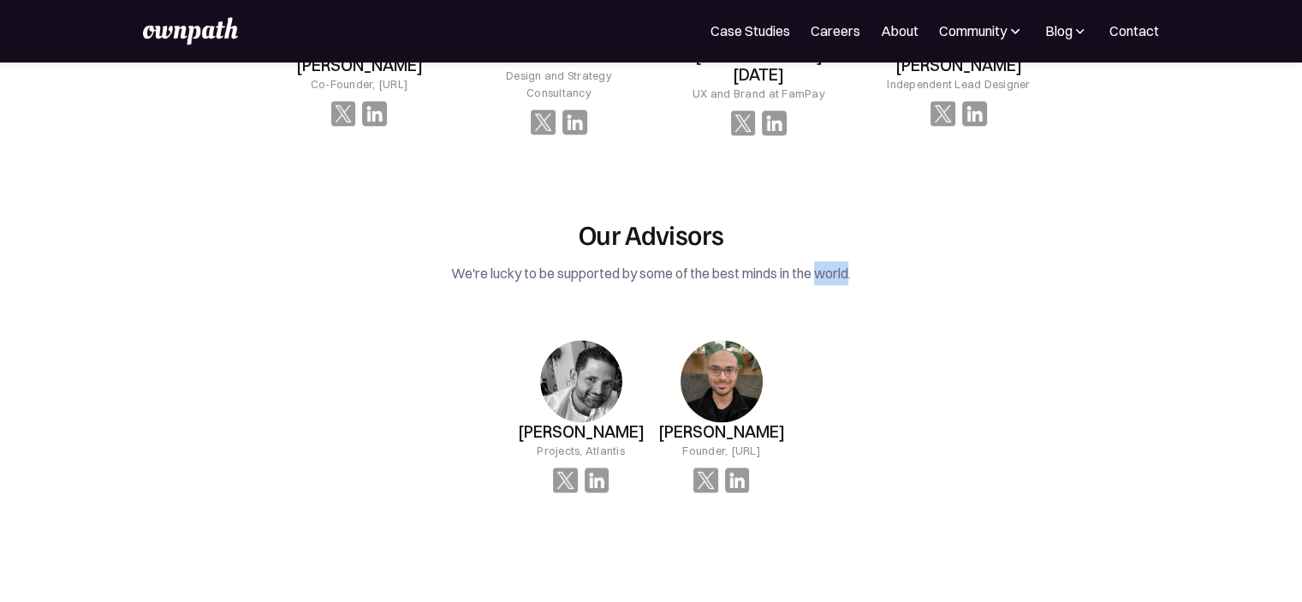
click at [820, 261] on div "We're lucky to be supported by some of the best minds in the world." at bounding box center [651, 273] width 784 height 24
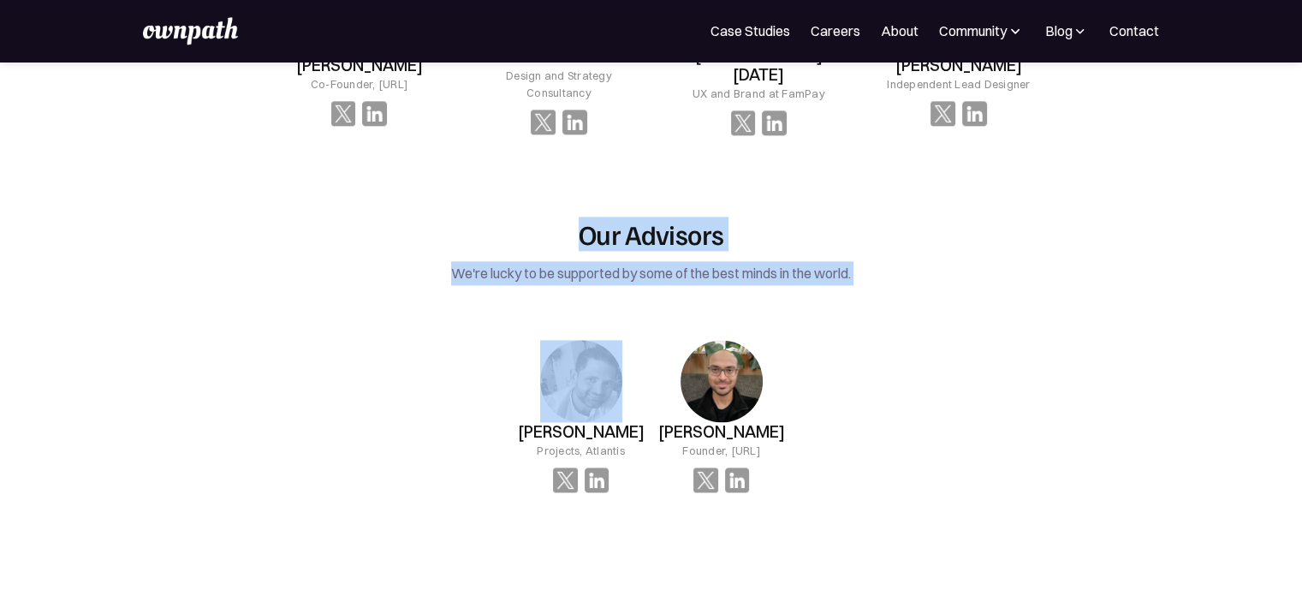
drag, startPoint x: 820, startPoint y: 238, endPoint x: 692, endPoint y: 201, distance: 133.6
click at [692, 217] on div "Our Advisors We're lucky to be supported by some of the best minds in the world." at bounding box center [651, 250] width 784 height 67
click at [692, 217] on h2 "Our Advisors" at bounding box center [651, 233] width 784 height 33
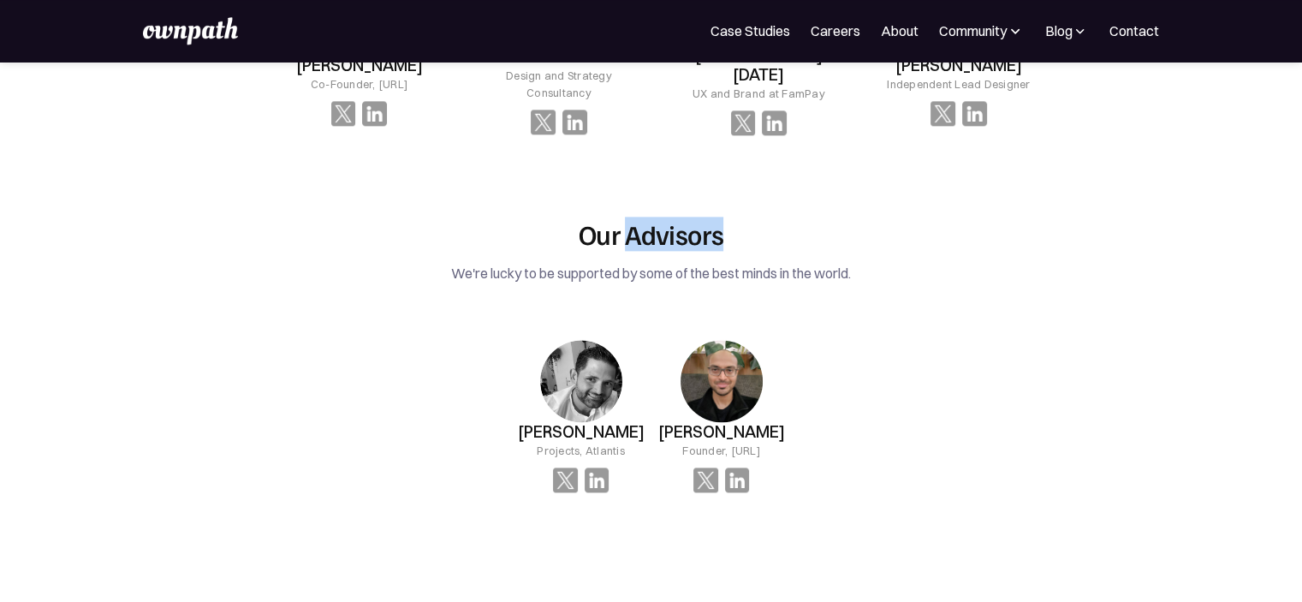
click at [692, 217] on h2 "Our Advisors" at bounding box center [651, 233] width 784 height 33
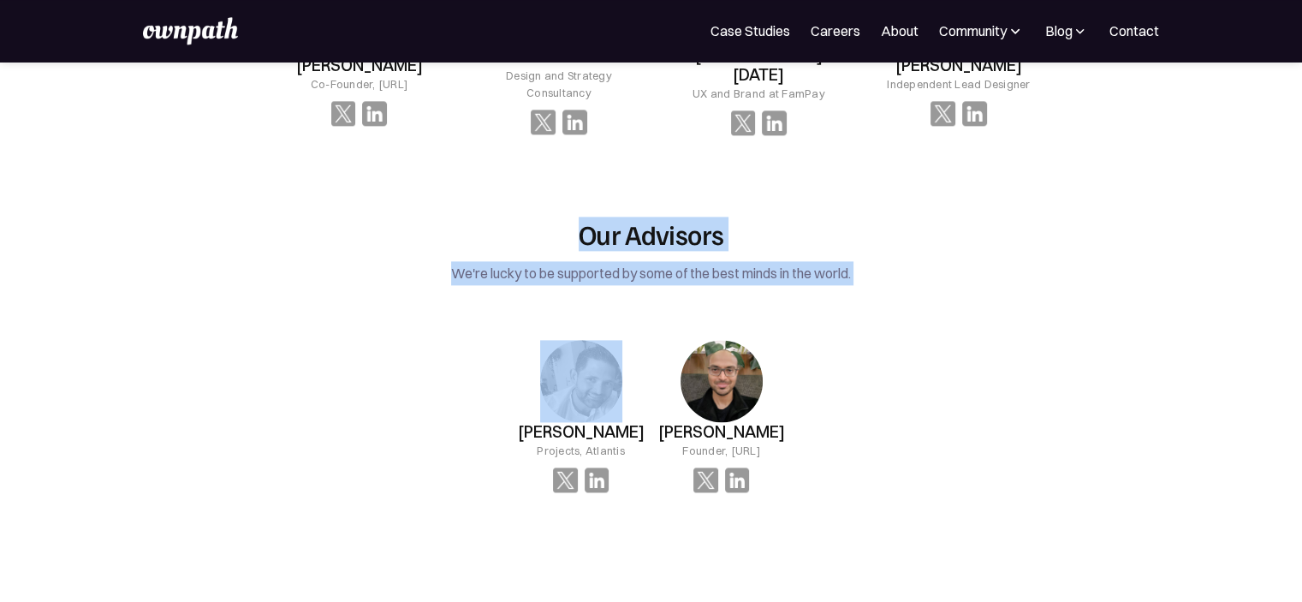
drag, startPoint x: 692, startPoint y: 201, endPoint x: 716, endPoint y: 247, distance: 51.7
click at [716, 247] on div "Our Advisors We're lucky to be supported by some of the best minds in the world…" at bounding box center [651, 367] width 784 height 301
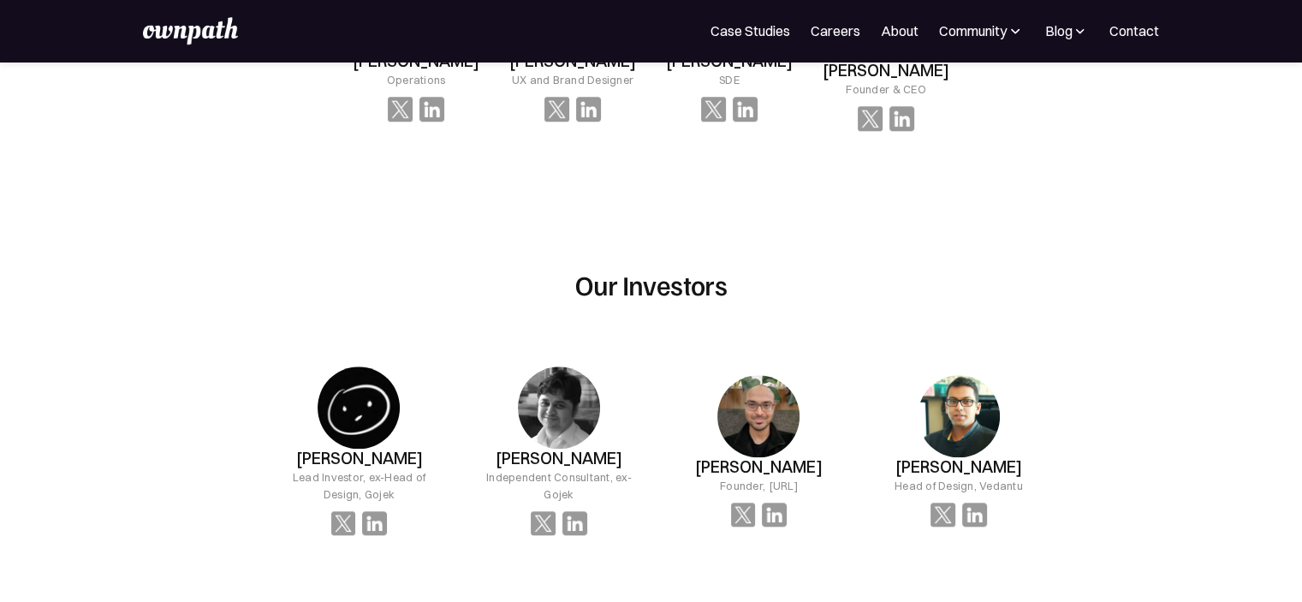
scroll to position [1606, 0]
click at [716, 247] on div "Our Investors Abhinit Tiwari Lead Investor, ex-Head of Design, Gojek Ranjan Sak…" at bounding box center [651, 542] width 784 height 658
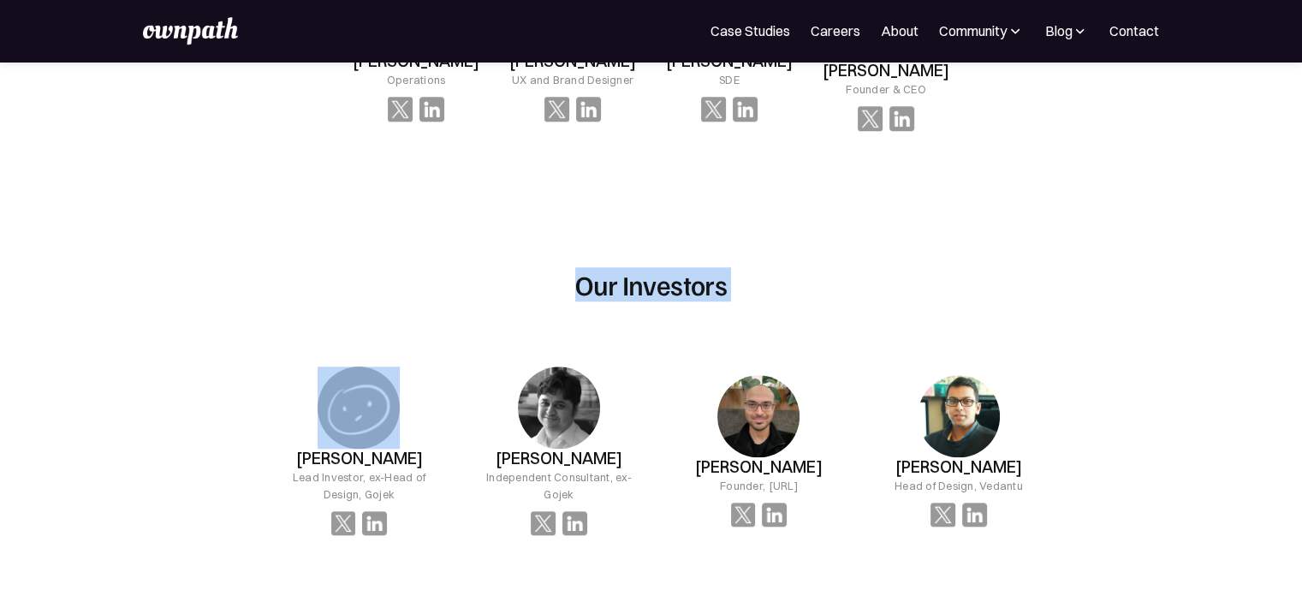
drag, startPoint x: 716, startPoint y: 247, endPoint x: 668, endPoint y: 152, distance: 106.8
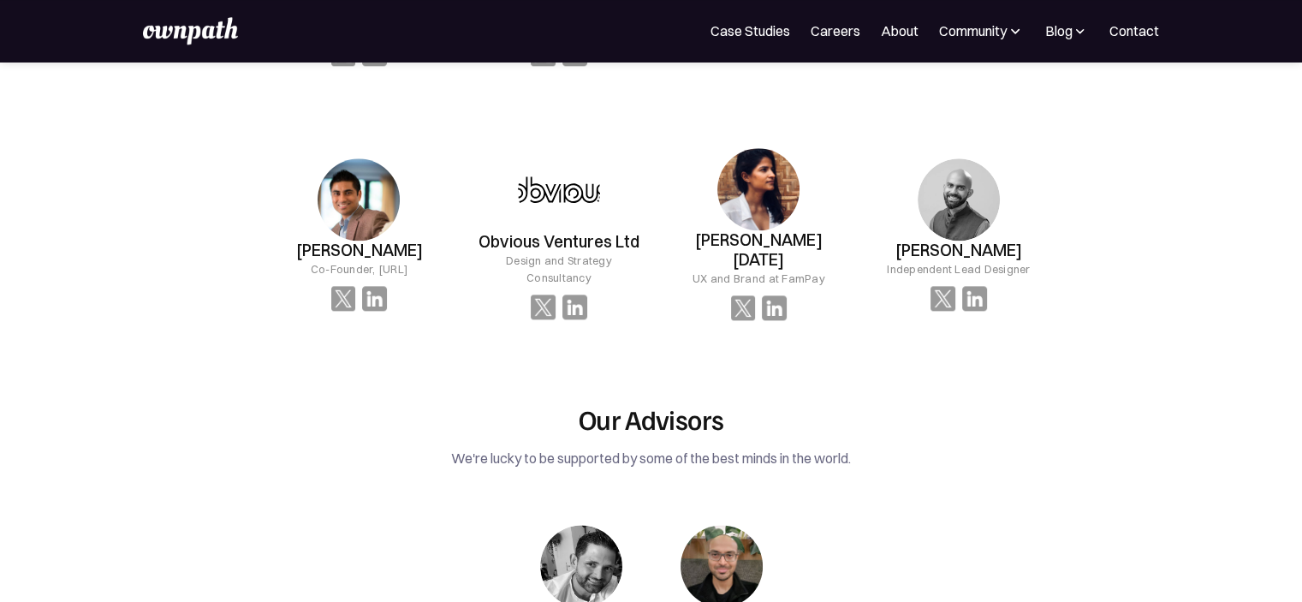
scroll to position [2076, 0]
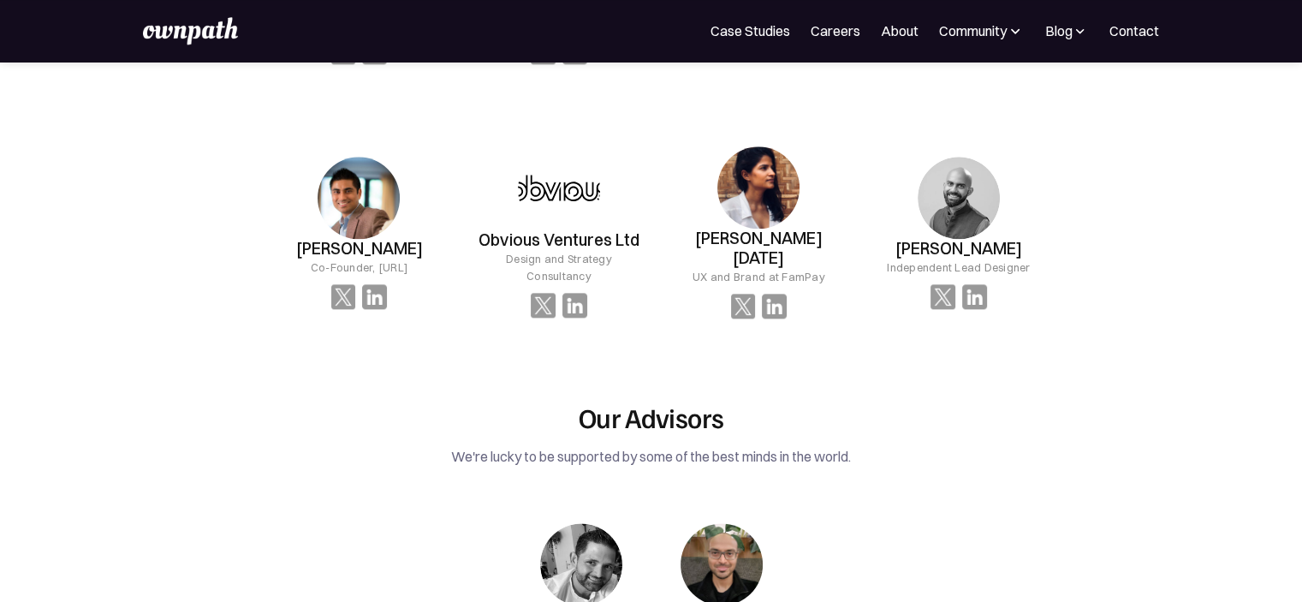
click at [862, 510] on div "Steve Sule Projects, Atlantis Sidu Ponnappa Founder, realfast.ai" at bounding box center [651, 599] width 784 height 207
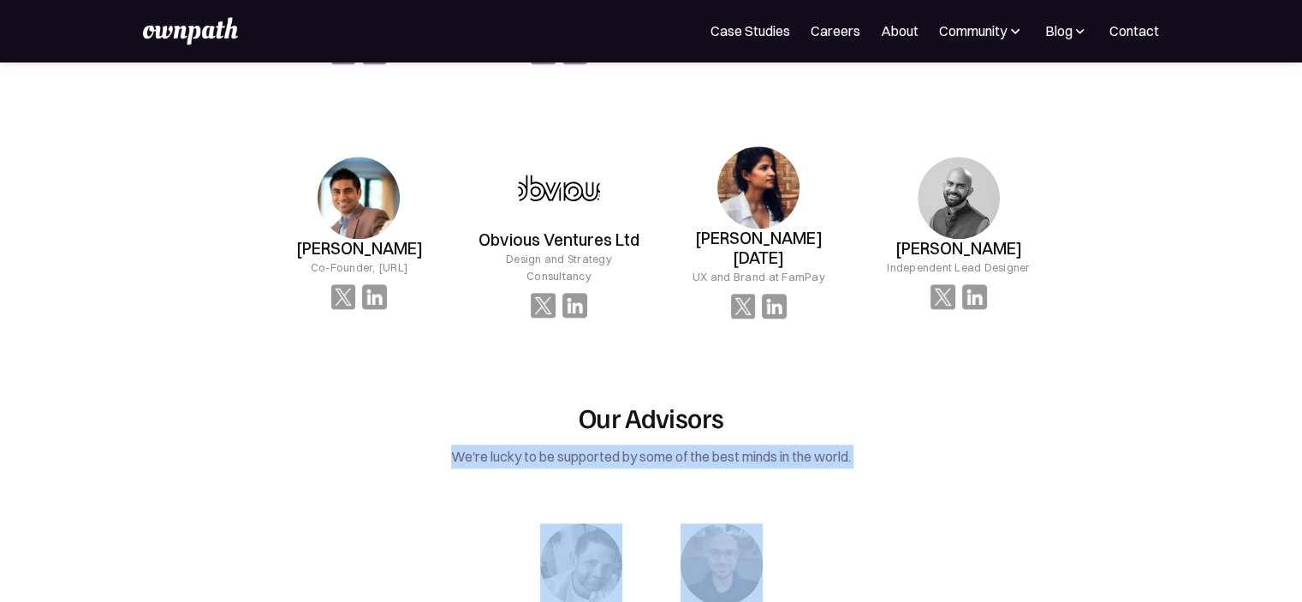
drag, startPoint x: 862, startPoint y: 510, endPoint x: 833, endPoint y: 369, distance: 144.2
click at [833, 401] on div "Our Advisors We're lucky to be supported by some of the best minds in the world…" at bounding box center [651, 551] width 784 height 301
click at [833, 401] on h2 "Our Advisors" at bounding box center [651, 417] width 784 height 33
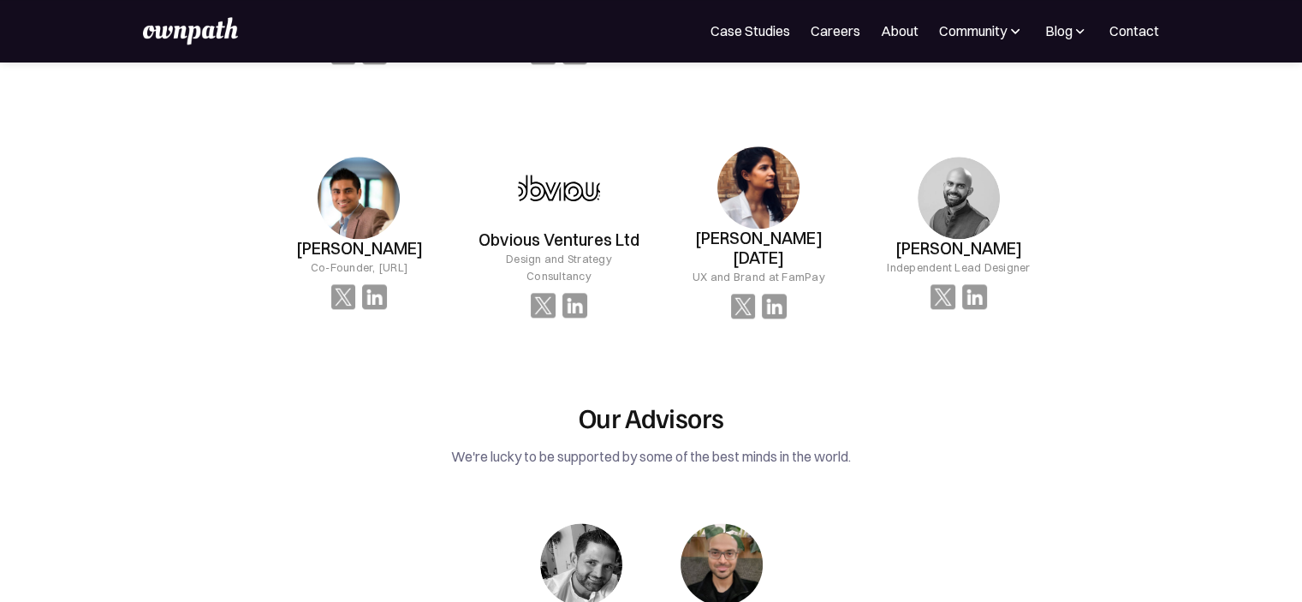
click at [664, 401] on h2 "Our Advisors" at bounding box center [651, 417] width 784 height 33
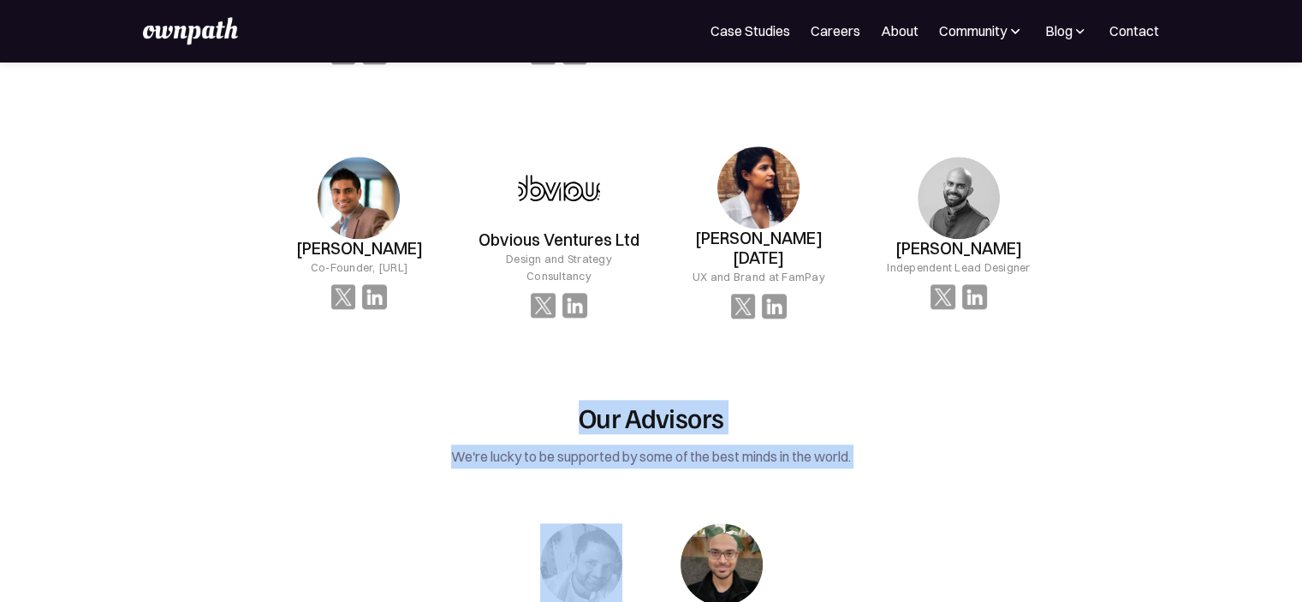
drag, startPoint x: 664, startPoint y: 379, endPoint x: 702, endPoint y: 428, distance: 61.6
click at [702, 428] on div "Our Advisors We're lucky to be supported by some of the best minds in the world…" at bounding box center [651, 551] width 784 height 301
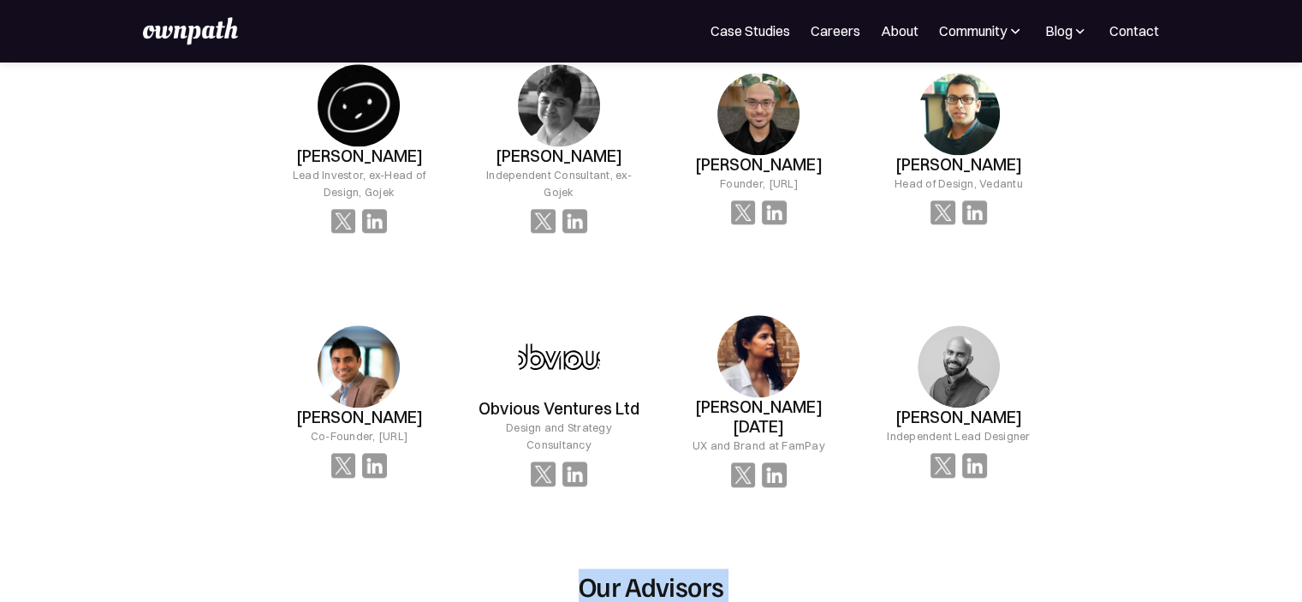
scroll to position [1907, 0]
click at [709, 494] on div "Our Investors Abhinit Tiwari Lead Investor, ex-Head of Design, Gojek Ranjan Sak…" at bounding box center [651, 241] width 784 height 658
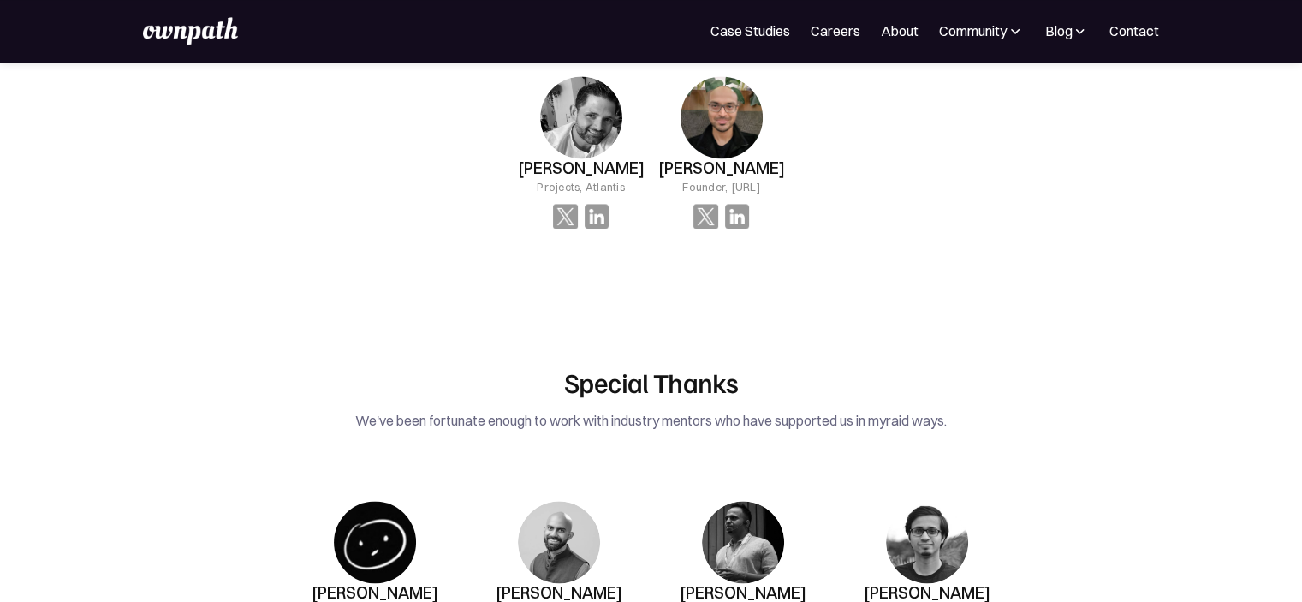
scroll to position [2539, 0]
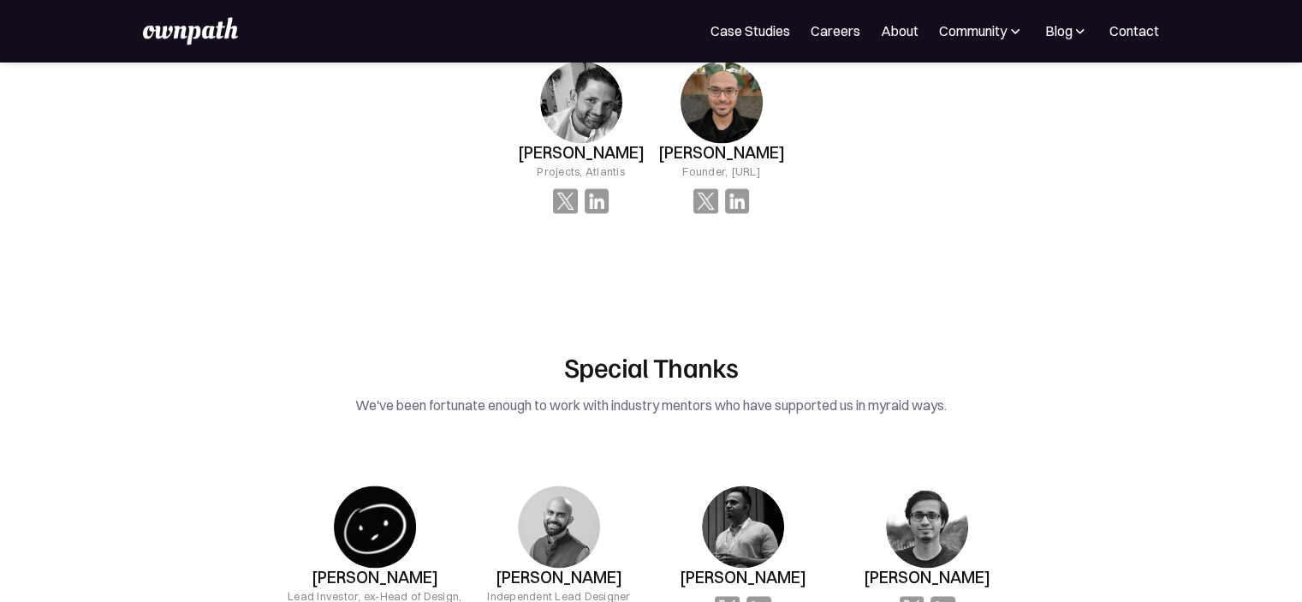
click at [929, 399] on div "Special Thanks We've been fortunate enough to work with industry mentors who ha…" at bounding box center [650, 516] width 805 height 332
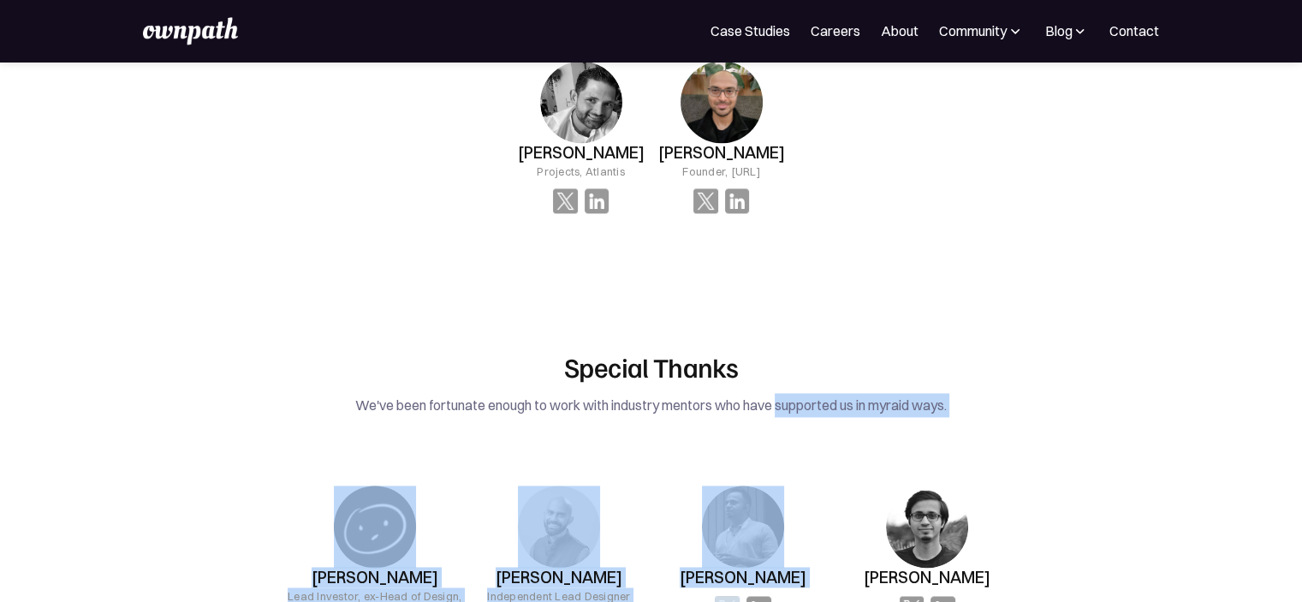
drag, startPoint x: 929, startPoint y: 399, endPoint x: 809, endPoint y: 351, distance: 129.1
click at [809, 351] on div "Special Thanks We've been fortunate enough to work with industry mentors who ha…" at bounding box center [650, 516] width 805 height 332
click at [809, 351] on div "Special Thanks We've been fortunate enough to work with industry mentors who ha…" at bounding box center [650, 383] width 805 height 67
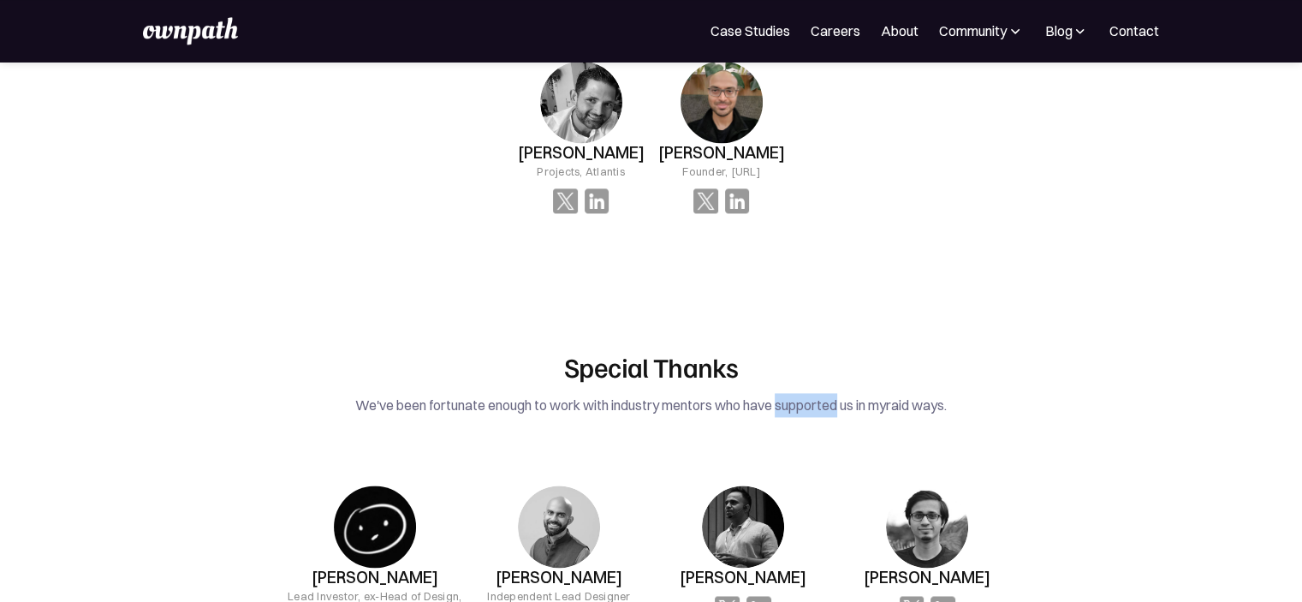
click at [809, 351] on div "Special Thanks We've been fortunate enough to work with industry mentors who ha…" at bounding box center [650, 383] width 805 height 67
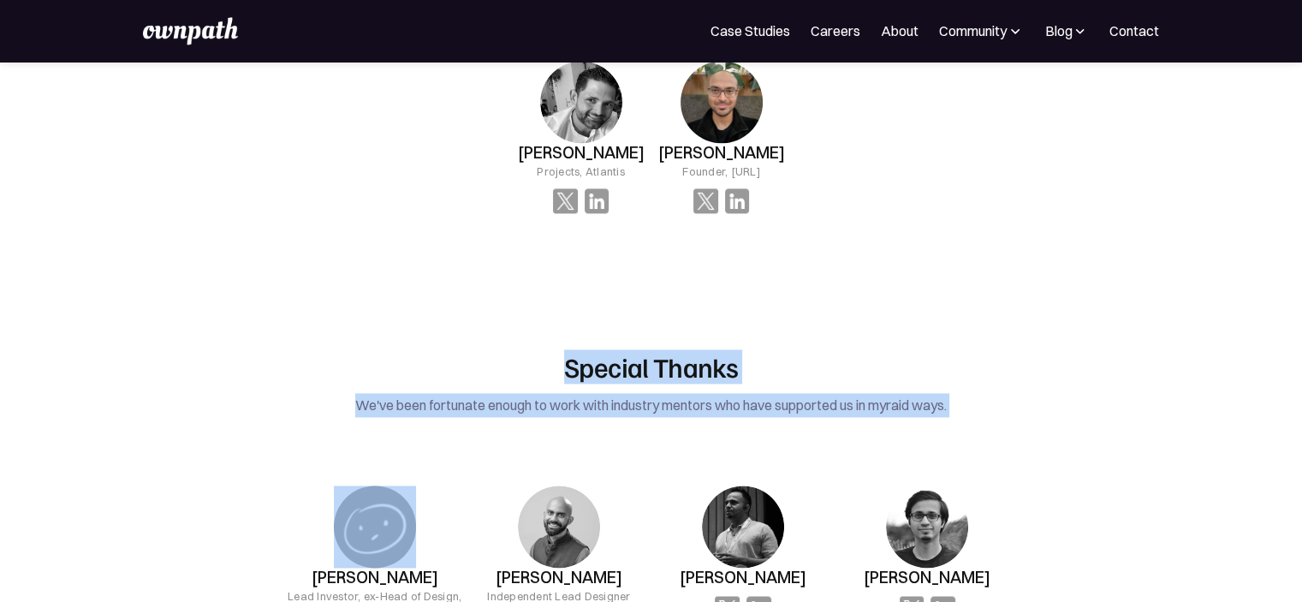
drag, startPoint x: 809, startPoint y: 351, endPoint x: 664, endPoint y: 297, distance: 154.4
click at [664, 297] on div "Special Thanks We've been fortunate enough to work with industry mentors who ha…" at bounding box center [652, 516] width 822 height 442
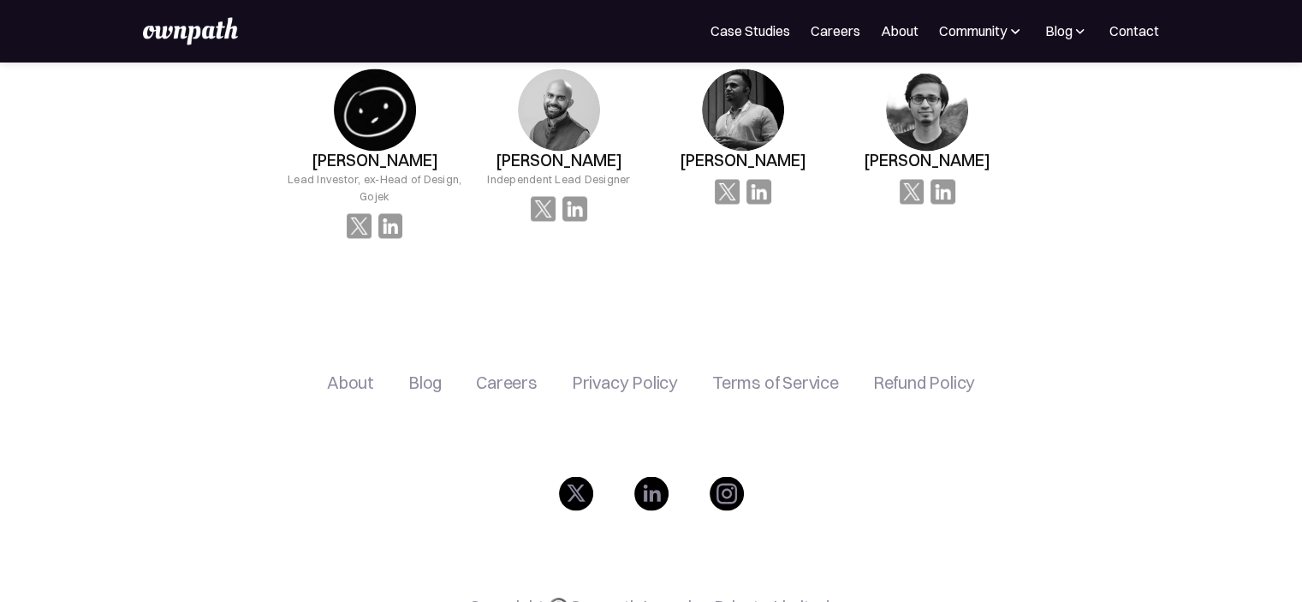
scroll to position [3024, 0]
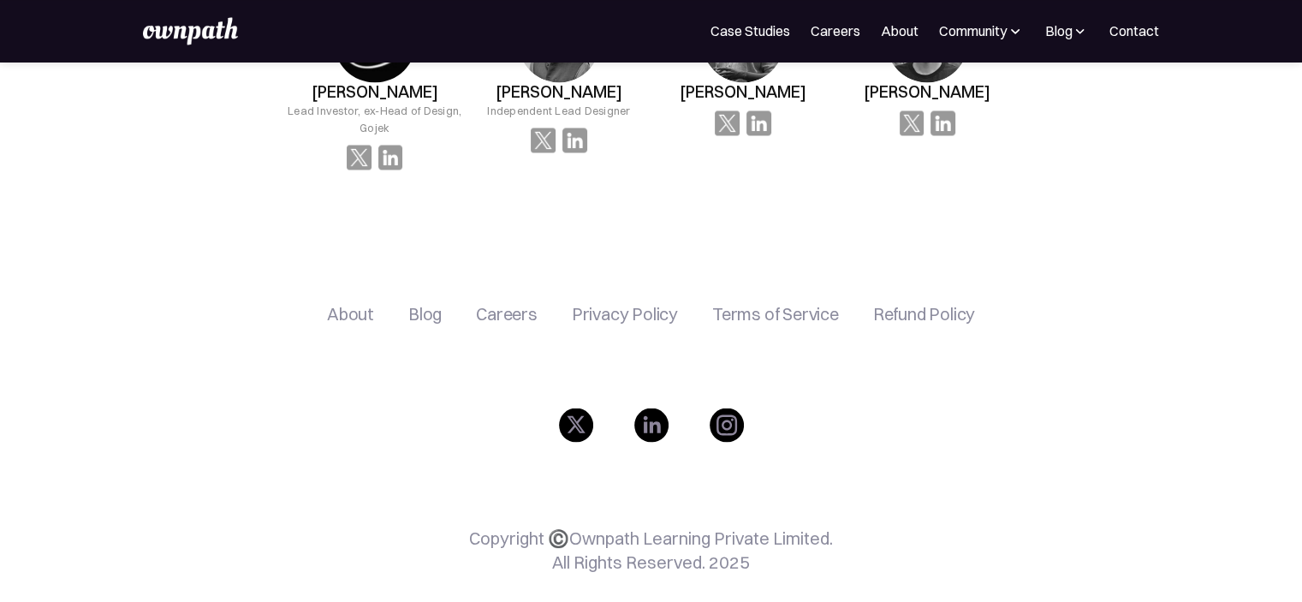
click at [1079, 31] on img at bounding box center [1080, 30] width 16 height 17
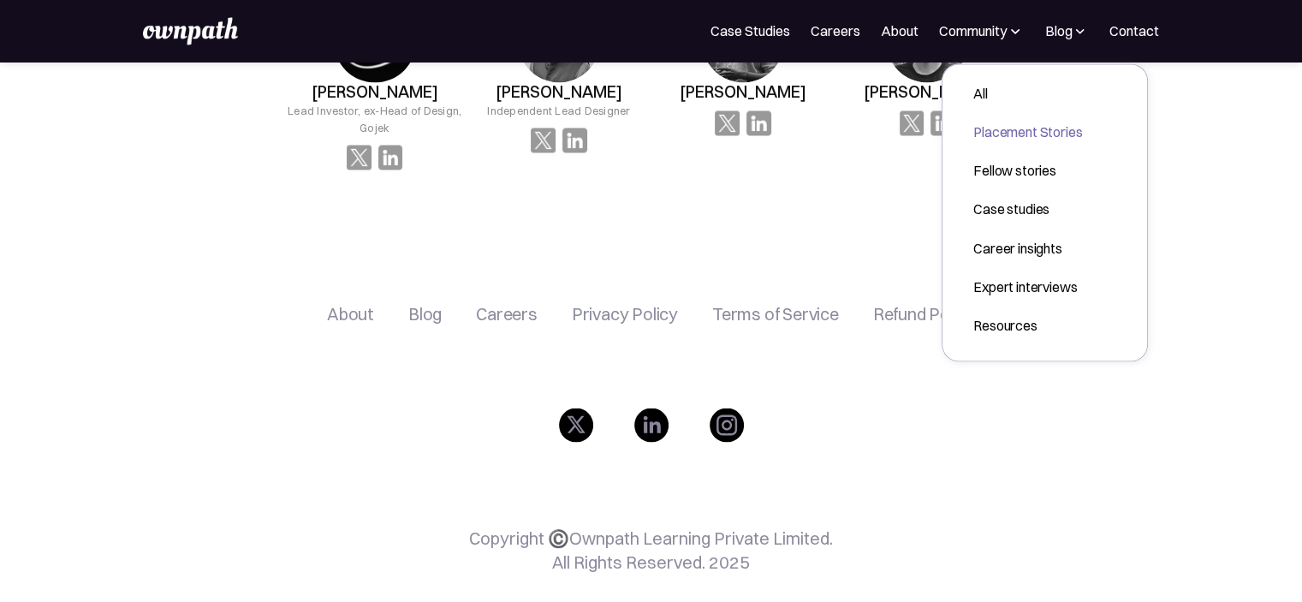
click at [1013, 125] on div "Placement Stories" at bounding box center [1027, 132] width 109 height 21
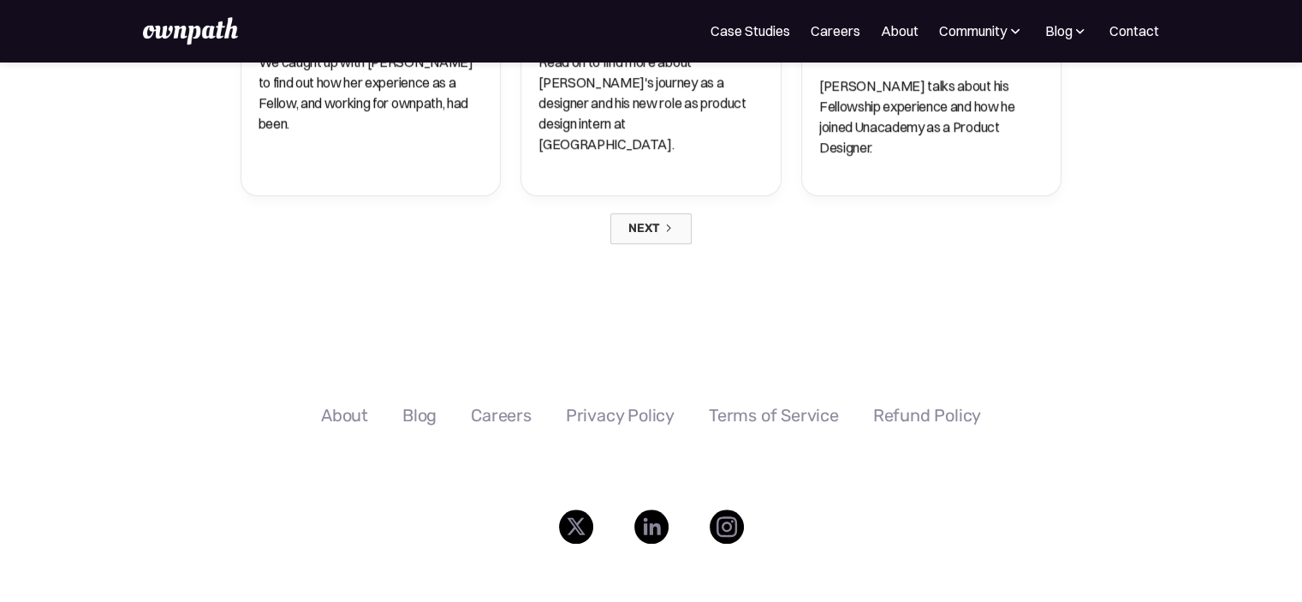
scroll to position [1814, 0]
